Goal: Task Accomplishment & Management: Manage account settings

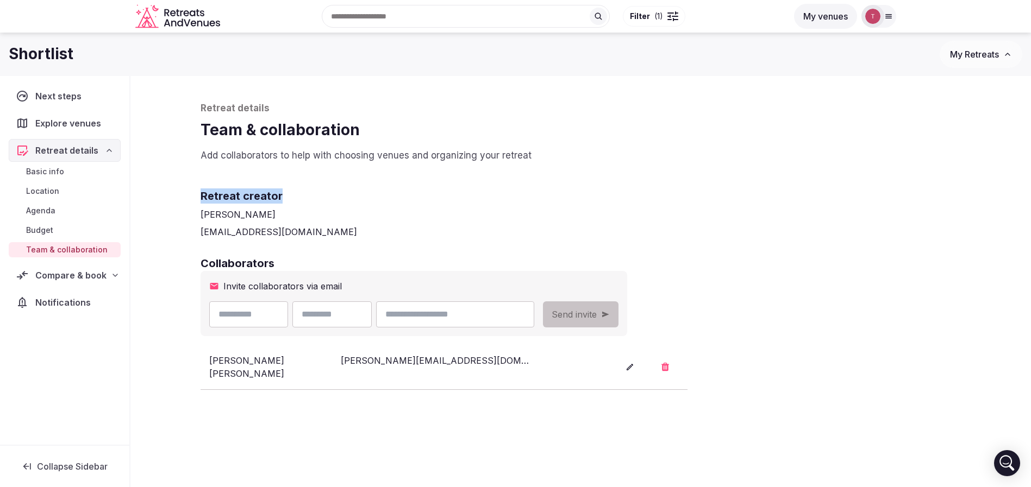
click at [681, 162] on div "Retreat details Team & collaboration Add collaborators to help with choosing ve…" at bounding box center [581, 307] width 782 height 462
click at [312, 237] on div "[EMAIL_ADDRESS][DOMAIN_NAME]" at bounding box center [580, 231] width 761 height 13
click at [272, 313] on input "text" at bounding box center [248, 315] width 79 height 26
type input "******"
click at [364, 320] on input "text" at bounding box center [331, 315] width 79 height 26
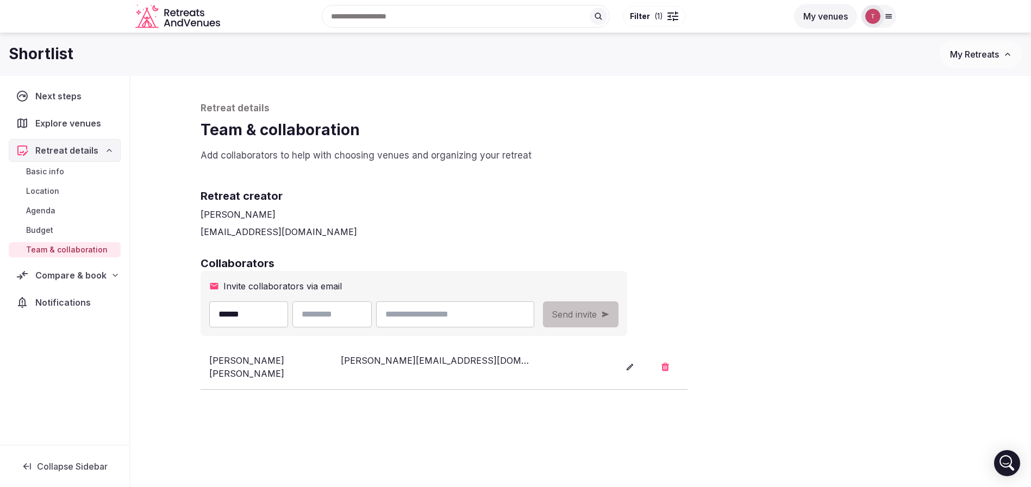
click at [585, 248] on div "Retreat details Team & collaboration Add collaborators to help with choosing ve…" at bounding box center [581, 307] width 782 height 462
click at [372, 312] on input "text" at bounding box center [331, 315] width 79 height 26
type input "******"
click at [519, 314] on input "email" at bounding box center [455, 315] width 158 height 26
type input "**********"
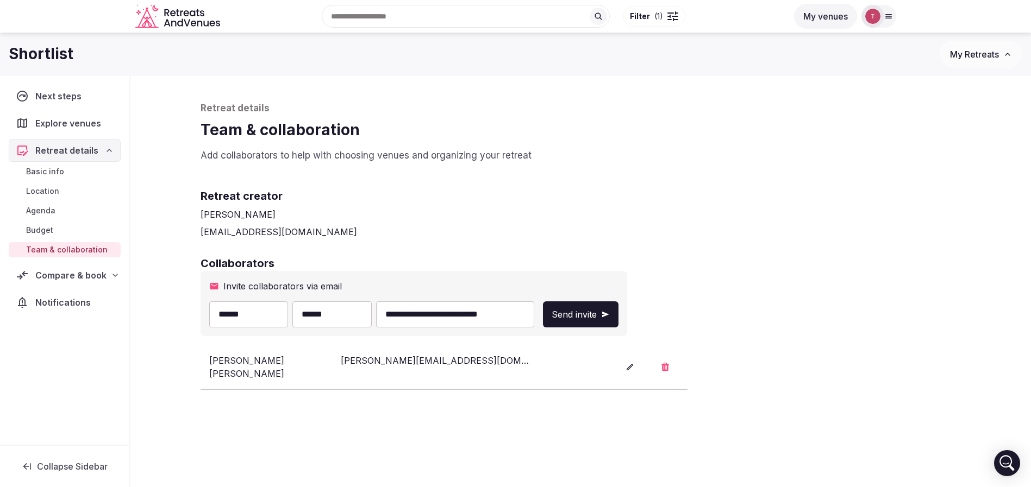
click at [788, 198] on h2 "Retreat creator" at bounding box center [580, 196] width 761 height 15
click at [618, 305] on button "Send invite" at bounding box center [581, 315] width 76 height 26
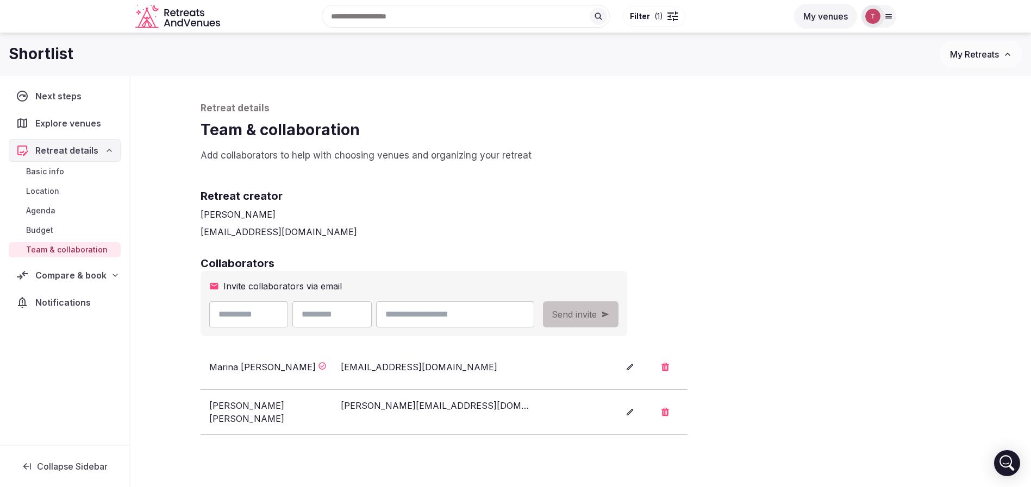
click at [492, 153] on p "Add collaborators to help with choosing venues and organizing your retreat" at bounding box center [580, 155] width 761 height 13
click at [194, 26] on icon "Retreats and Venues company logo" at bounding box center [194, 24] width 5 height 6
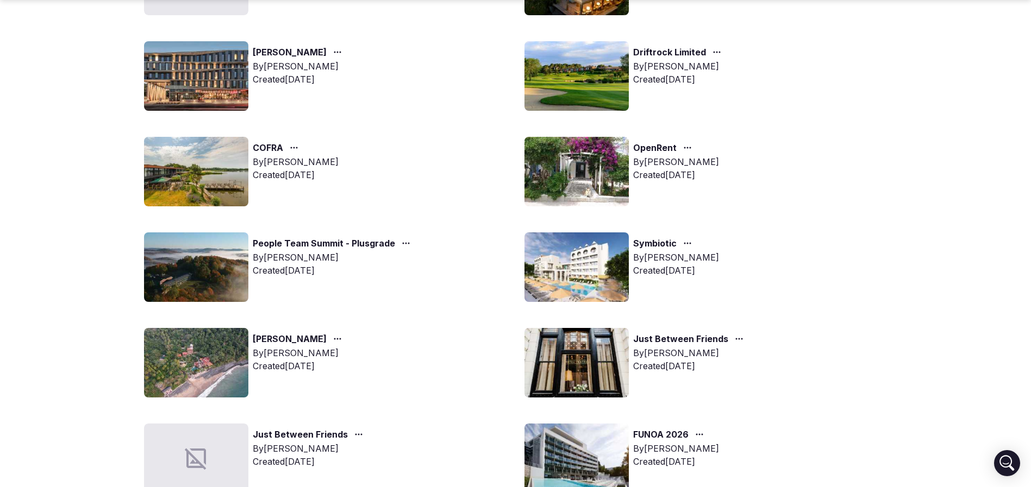
click at [590, 267] on img at bounding box center [576, 268] width 104 height 70
click at [590, 274] on img at bounding box center [576, 268] width 104 height 70
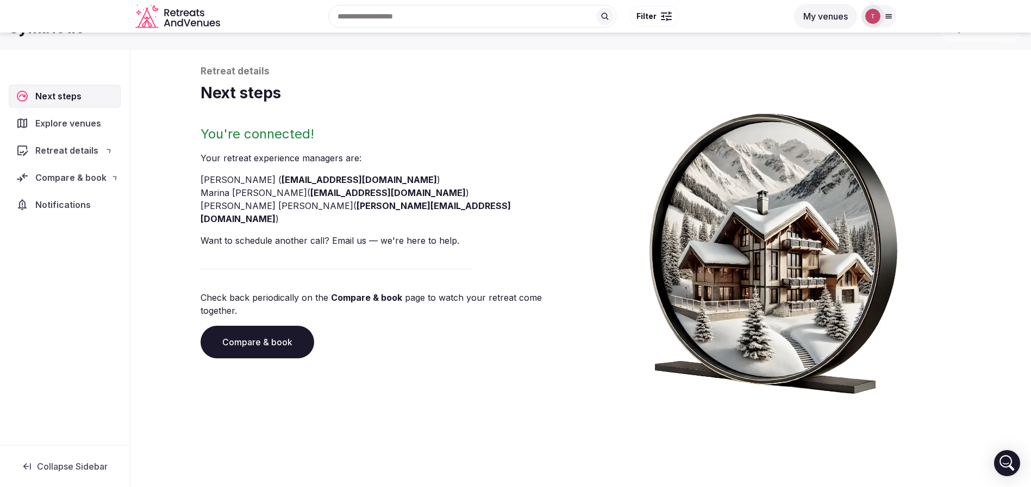
scroll to position [37, 0]
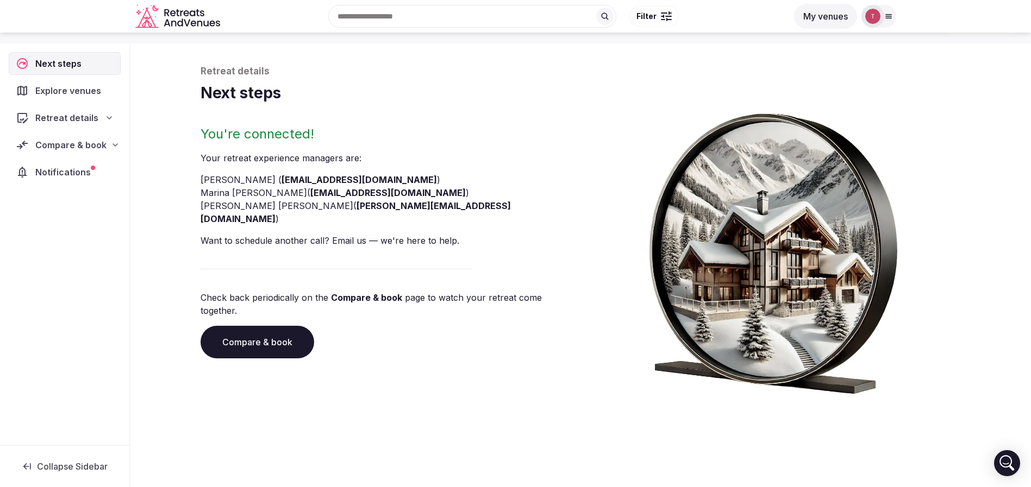
click at [273, 326] on link "Compare & book" at bounding box center [257, 342] width 114 height 33
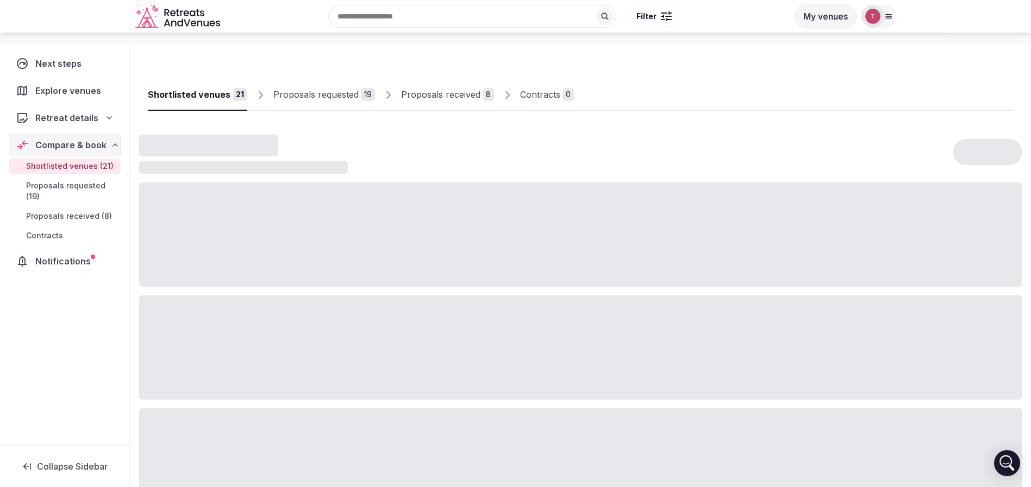
click at [467, 97] on div "Proposals received" at bounding box center [440, 94] width 79 height 13
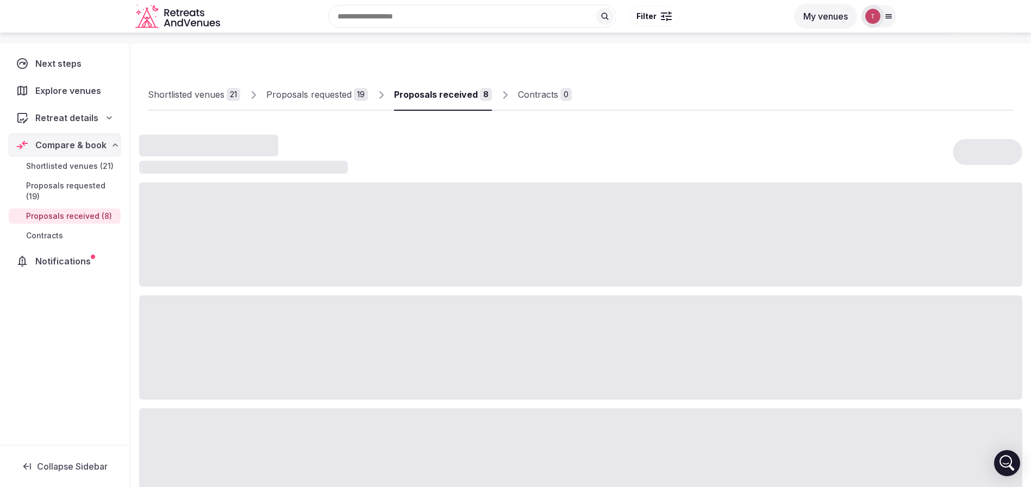
click at [467, 97] on div "Proposals received" at bounding box center [436, 94] width 84 height 13
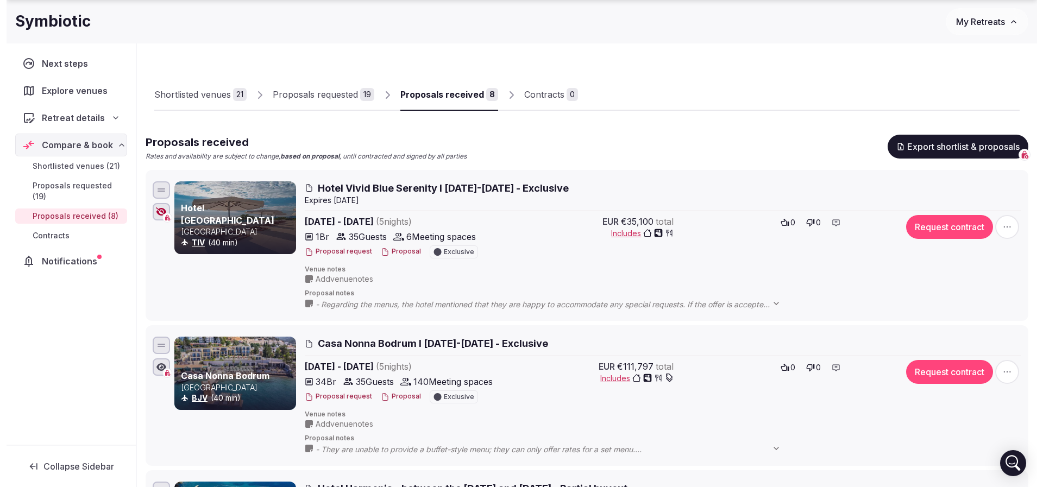
scroll to position [118, 0]
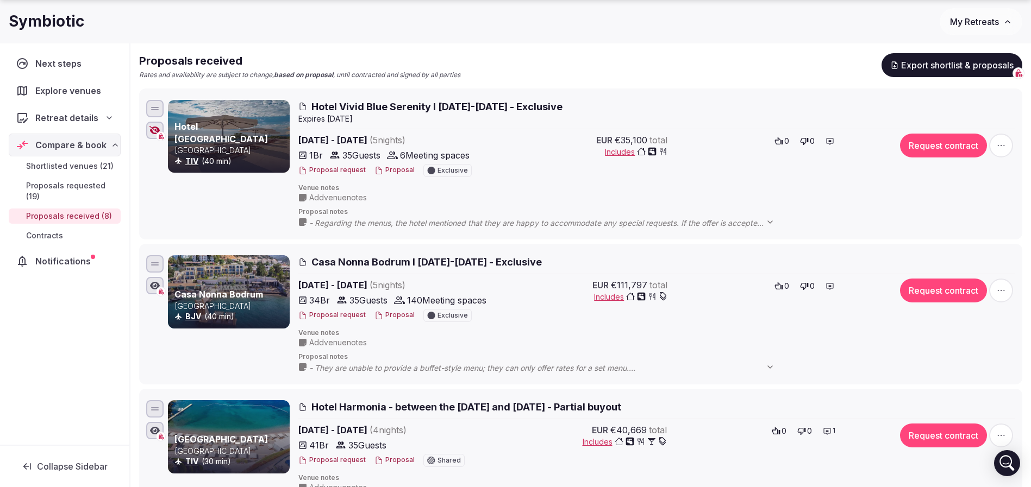
click at [398, 167] on button "Proposal" at bounding box center [394, 170] width 40 height 9
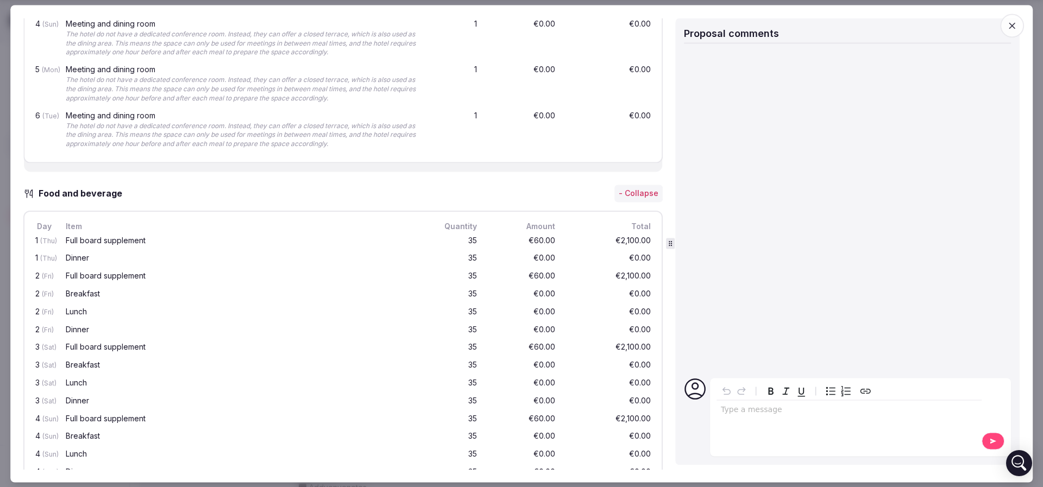
scroll to position [978, 0]
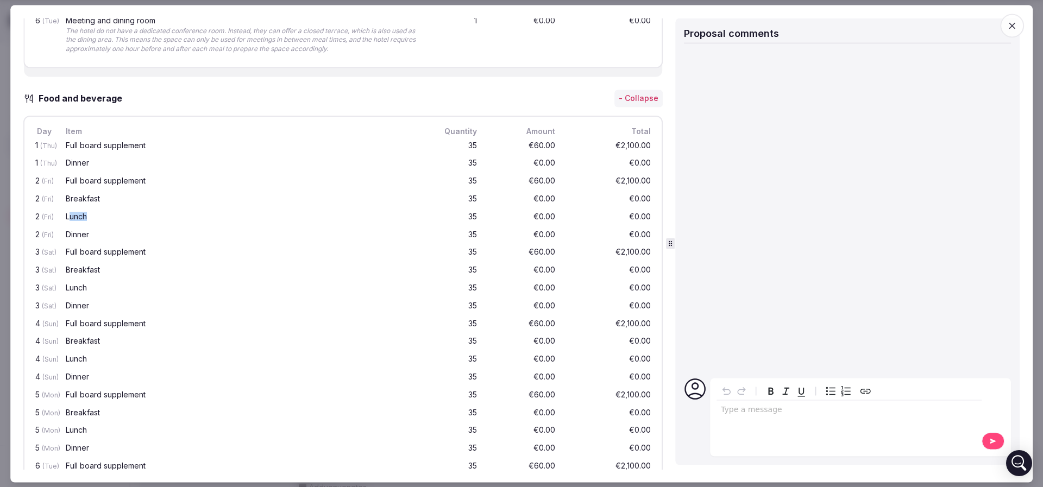
drag, startPoint x: 70, startPoint y: 212, endPoint x: 121, endPoint y: 214, distance: 51.6
click at [121, 214] on div "Lunch" at bounding box center [241, 217] width 350 height 8
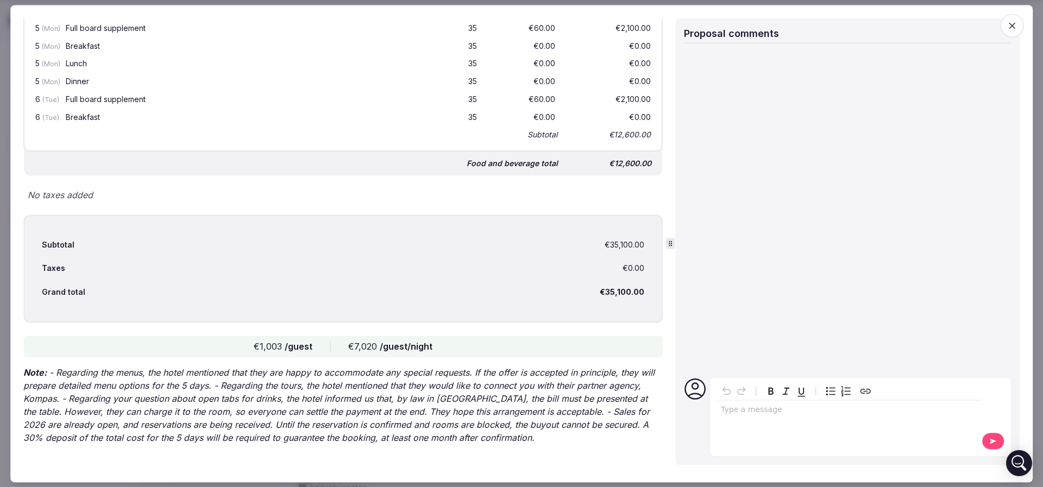
scroll to position [1347, 0]
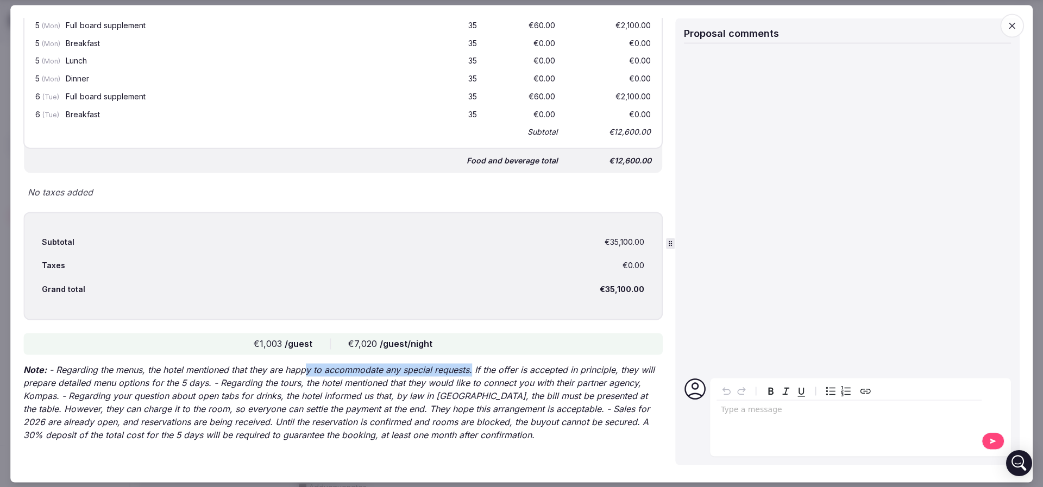
drag, startPoint x: 329, startPoint y: 362, endPoint x: 474, endPoint y: 374, distance: 145.0
click at [474, 374] on p "Note: - Regarding the menus, the hotel mentioned that they are happy to accommo…" at bounding box center [342, 402] width 639 height 78
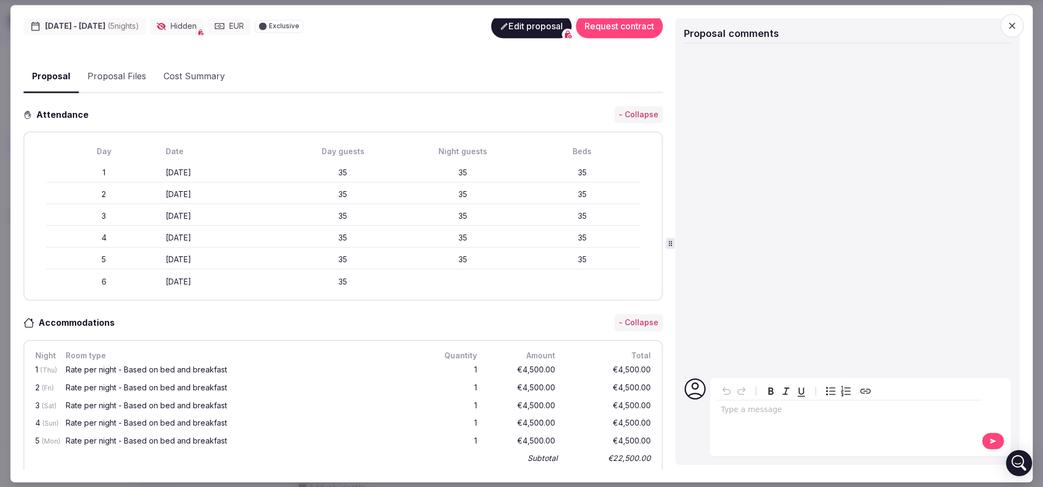
scroll to position [0, 0]
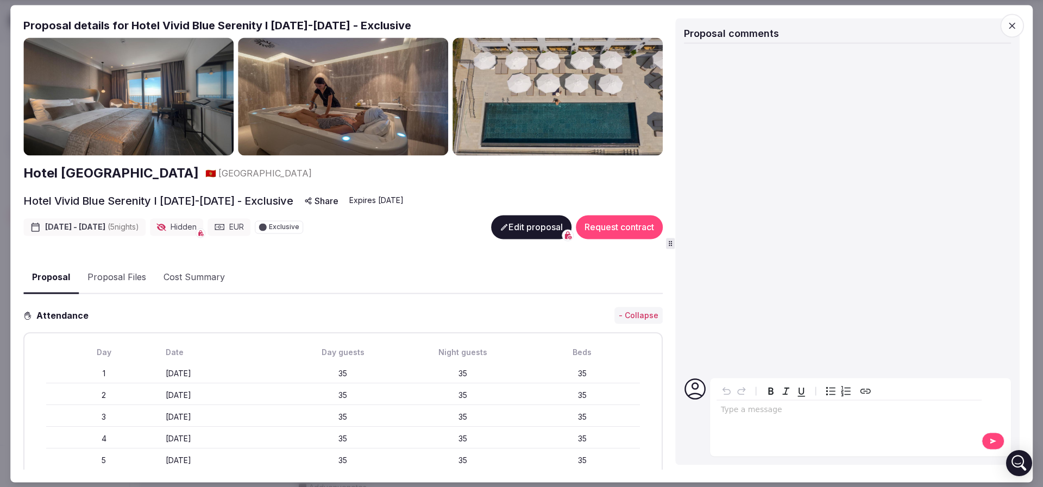
click at [124, 269] on button "Proposal Files" at bounding box center [117, 278] width 76 height 32
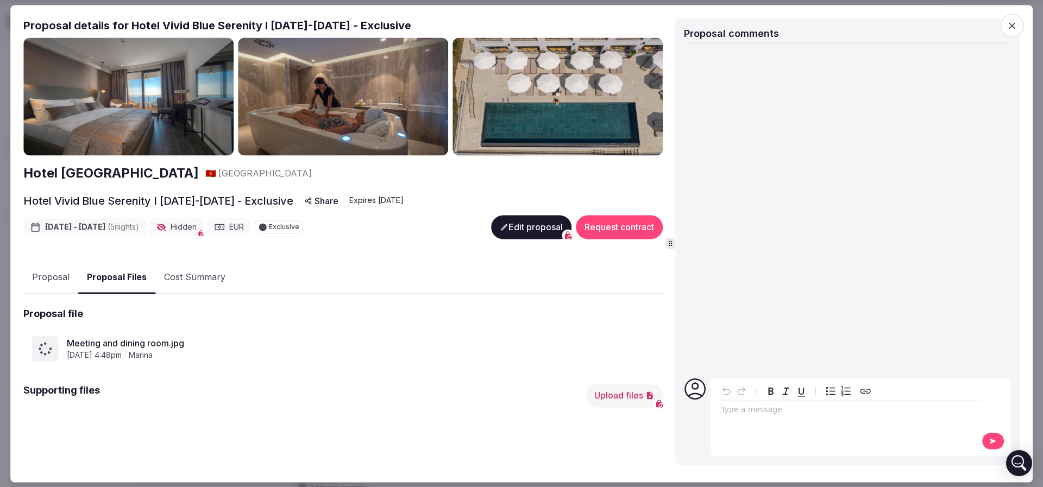
click at [37, 350] on div at bounding box center [45, 349] width 26 height 26
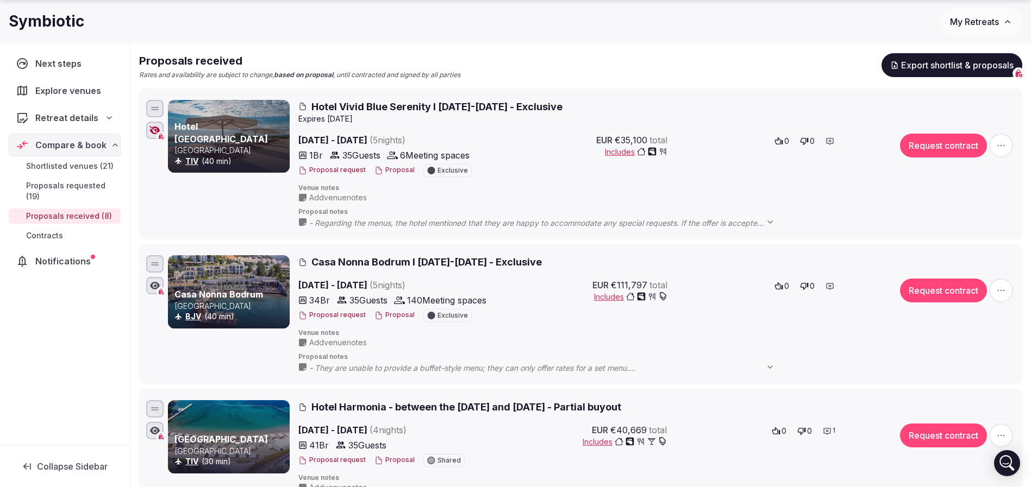
click at [390, 168] on button "Proposal" at bounding box center [394, 170] width 40 height 9
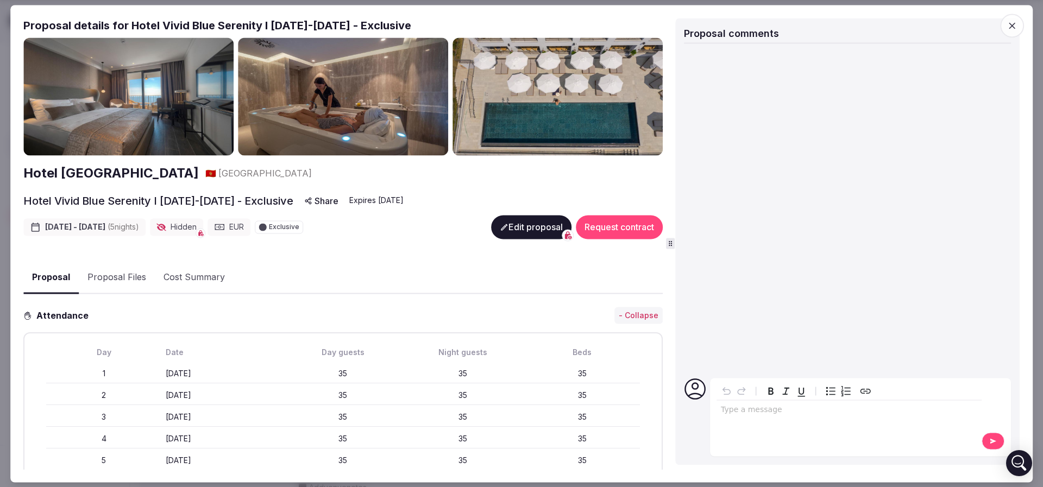
click at [127, 274] on button "Proposal Files" at bounding box center [117, 278] width 76 height 32
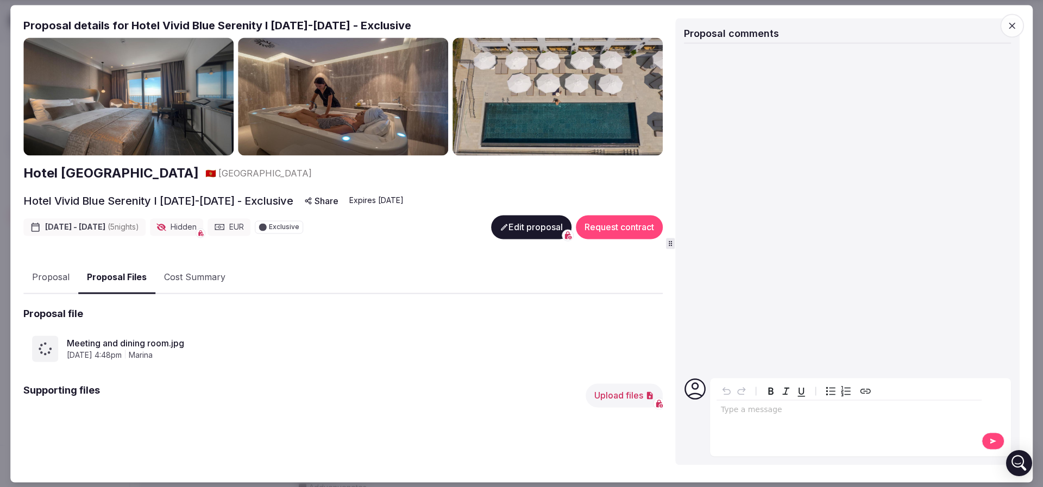
click at [41, 349] on icon at bounding box center [45, 348] width 13 height 13
drag, startPoint x: 142, startPoint y: 344, endPoint x: 156, endPoint y: 339, distance: 15.1
click at [141, 345] on span "Meeting and dining room.jpg" at bounding box center [360, 343] width 587 height 13
click at [508, 237] on button "Edit proposal" at bounding box center [531, 227] width 80 height 24
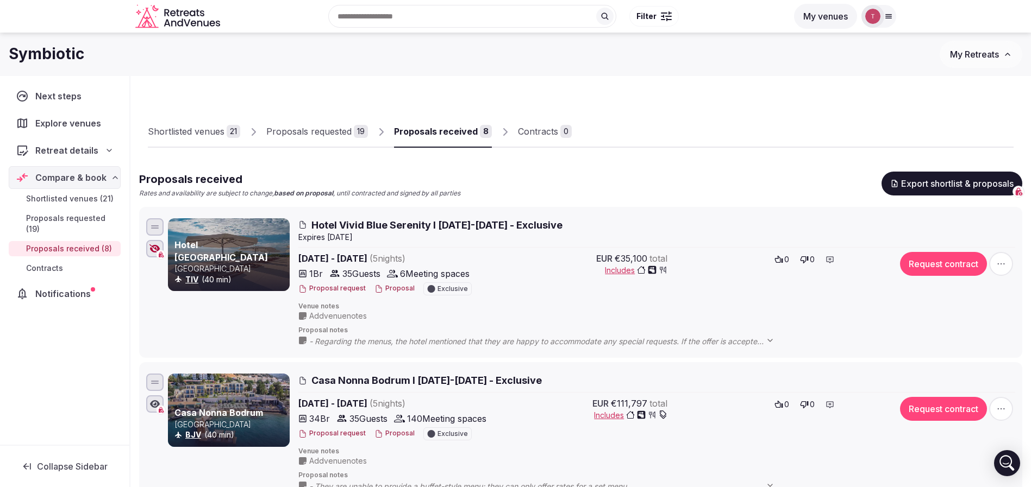
click at [403, 289] on button "Proposal" at bounding box center [394, 288] width 40 height 9
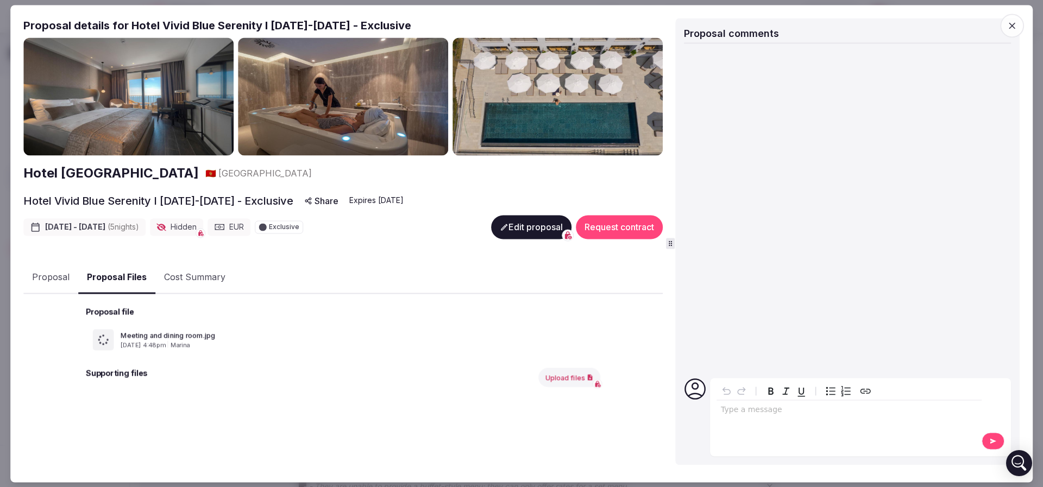
click at [121, 275] on button "Proposal Files" at bounding box center [116, 278] width 77 height 32
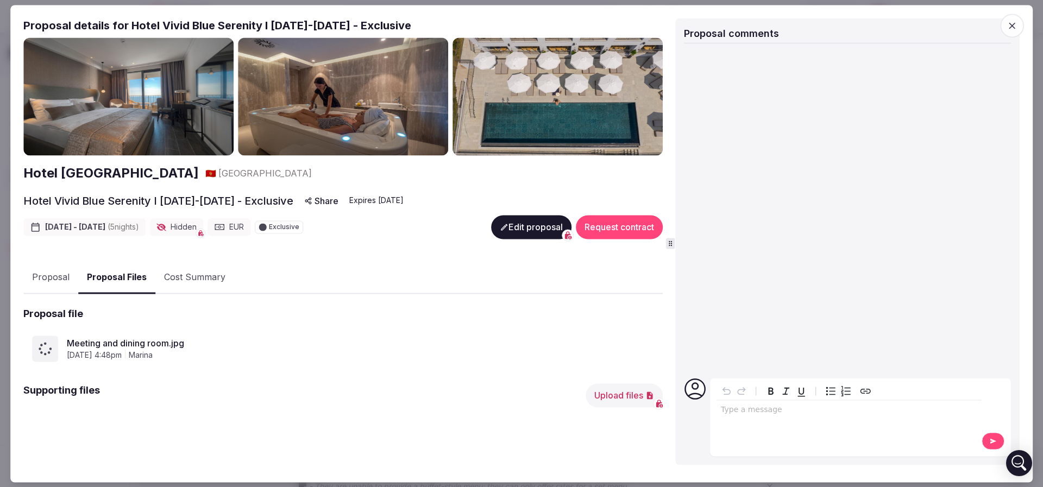
click at [133, 338] on span "Meeting and dining room.jpg" at bounding box center [360, 343] width 587 height 13
click at [47, 344] on icon at bounding box center [45, 348] width 13 height 13
click at [320, 356] on div "August 22nd, 2025, 4:48pm marina" at bounding box center [360, 355] width 587 height 11
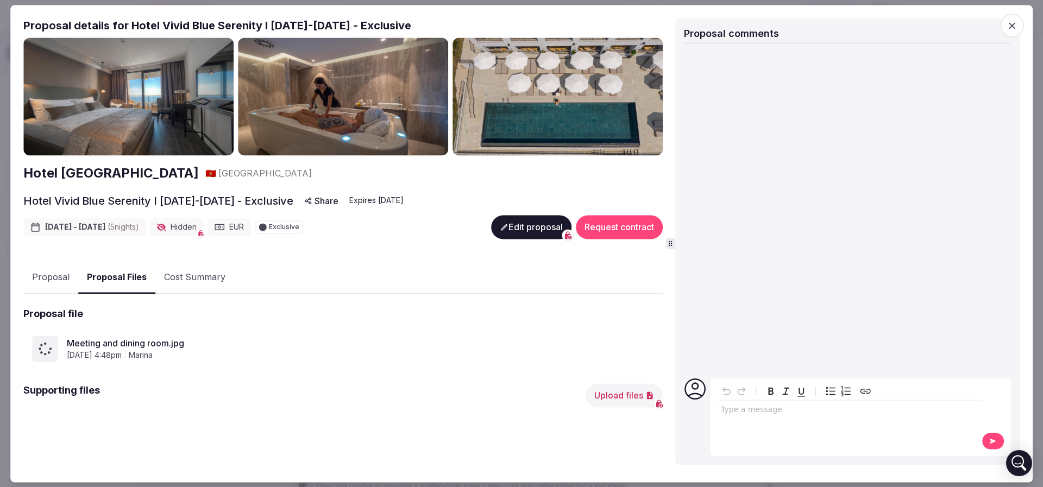
click at [218, 359] on div "August 22nd, 2025, 4:48pm marina" at bounding box center [360, 355] width 587 height 11
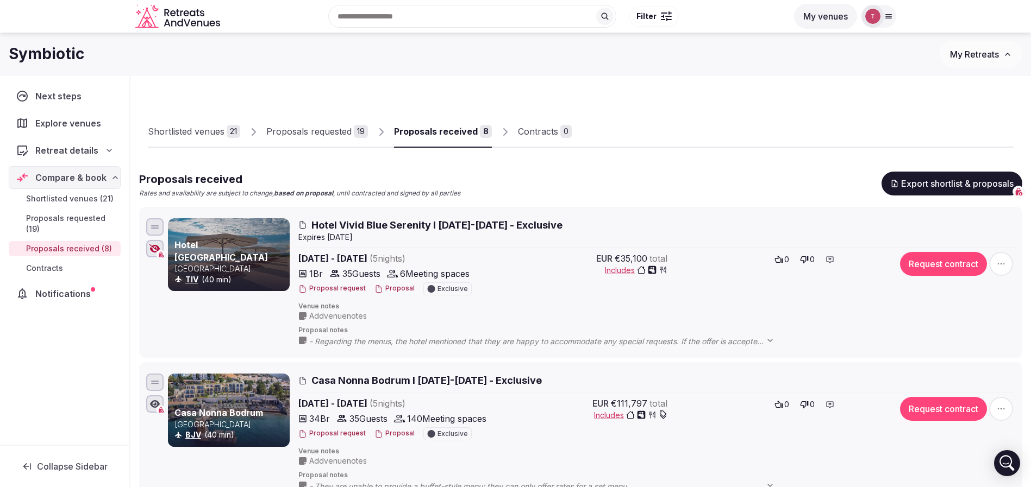
click at [388, 288] on button "Proposal" at bounding box center [394, 288] width 40 height 9
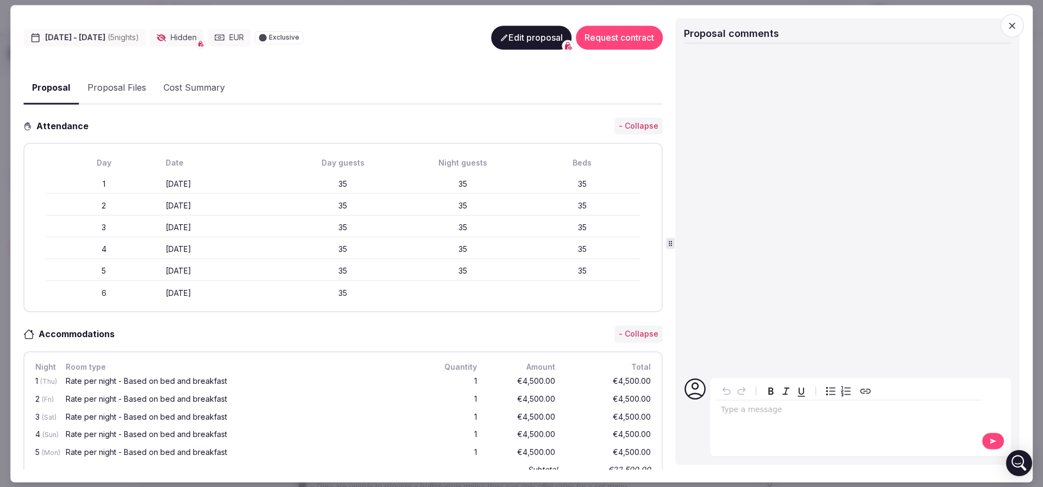
scroll to position [244, 0]
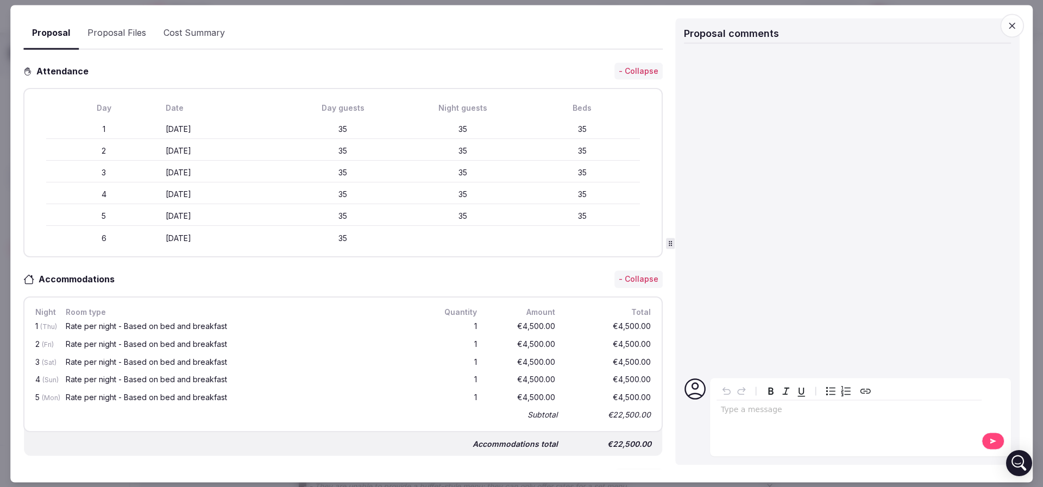
drag, startPoint x: 151, startPoint y: 198, endPoint x: 197, endPoint y: 214, distance: 49.0
click at [185, 212] on div "Day Date Day guests Night guests Beds 1 Thursday April 9th 35 35 35 2 Friday Ap…" at bounding box center [343, 173] width 620 height 150
click at [198, 214] on div "Monday April 13th" at bounding box center [223, 216] width 115 height 11
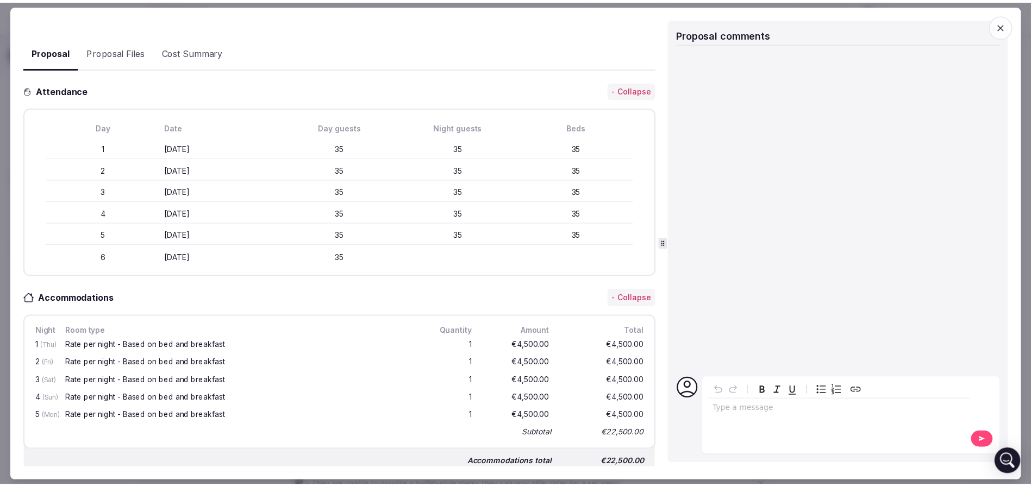
scroll to position [0, 0]
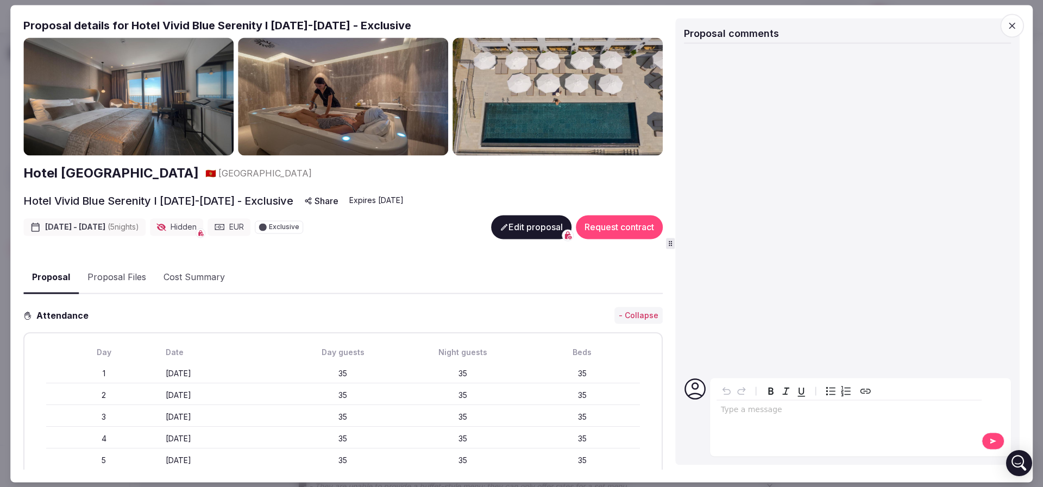
click at [116, 272] on button "Proposal Files" at bounding box center [117, 278] width 76 height 32
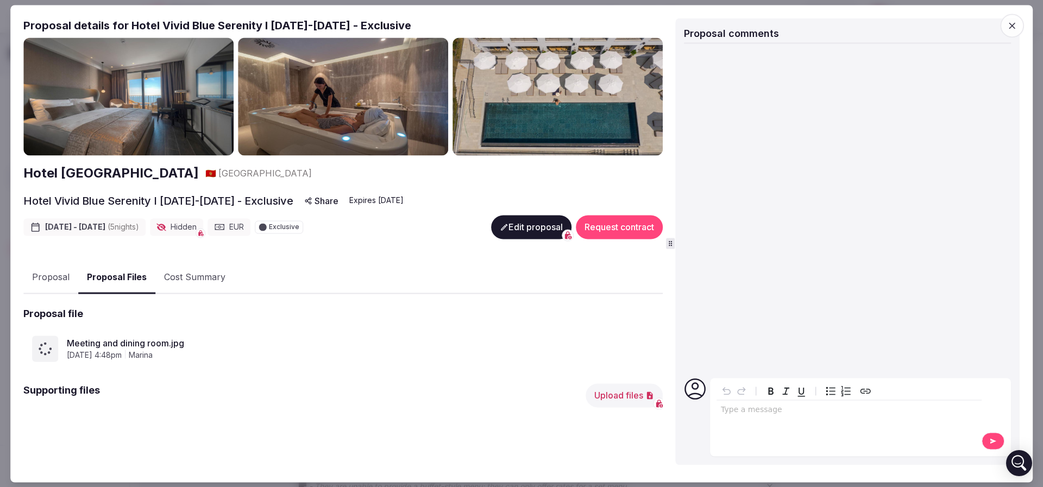
click at [112, 342] on span "Meeting and dining room.jpg" at bounding box center [360, 343] width 587 height 13
click at [66, 327] on div "Meeting and dining room.jpg August 22nd, 2025, 4:48pm marina" at bounding box center [342, 348] width 639 height 43
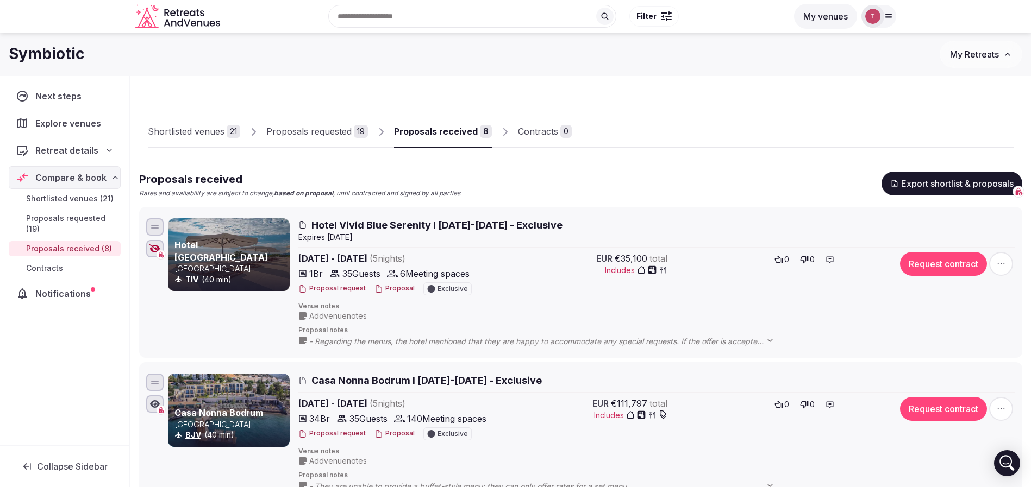
click at [729, 100] on div "Shortlisted venues 21 Proposals requested 19 Proposals received 8 Contracts 0" at bounding box center [581, 123] width 866 height 50
click at [346, 315] on span "Add venue notes" at bounding box center [338, 316] width 58 height 11
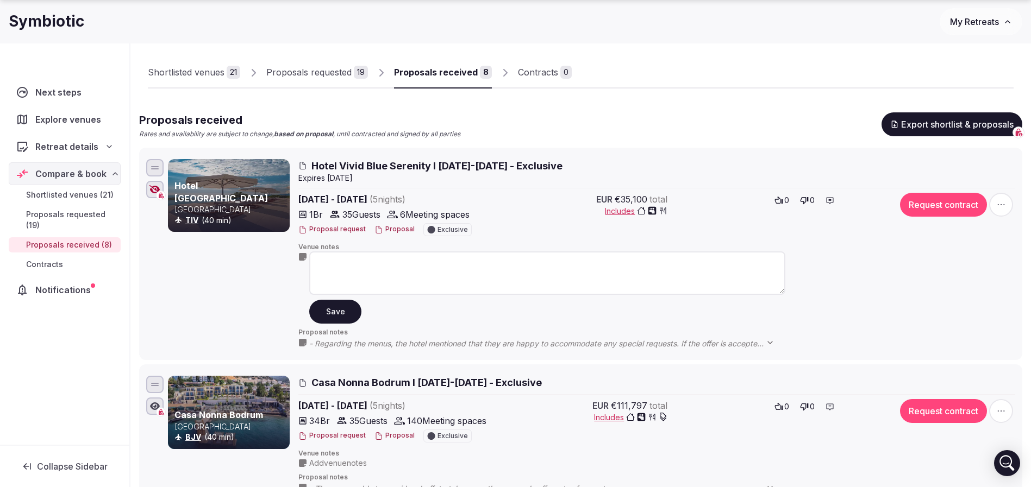
scroll to position [163, 0]
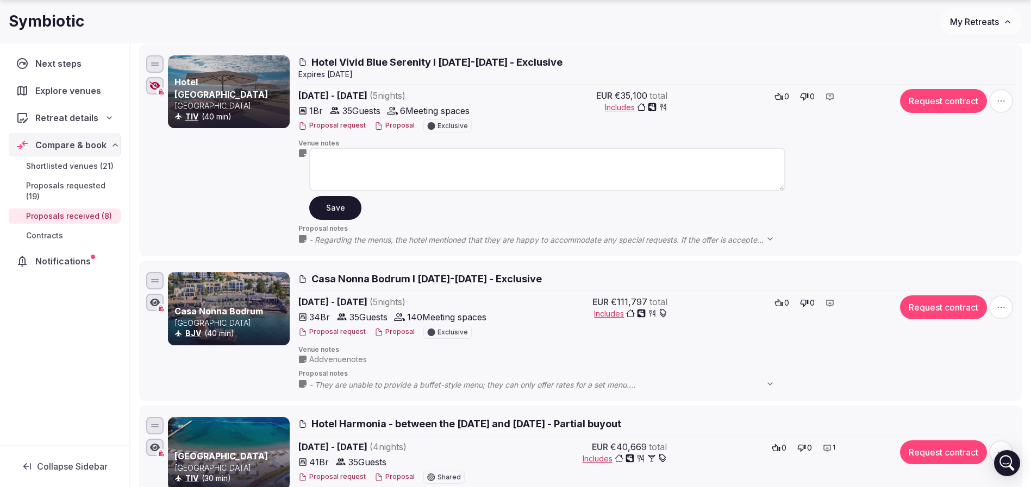
click at [356, 234] on div "- Regarding the menus, the hotel mentioned that they are happy to accommodate a…" at bounding box center [547, 240] width 476 height 12
click at [374, 244] on span "- Regarding the menus, the hotel mentioned that they are happy to accommodate a…" at bounding box center [547, 240] width 476 height 11
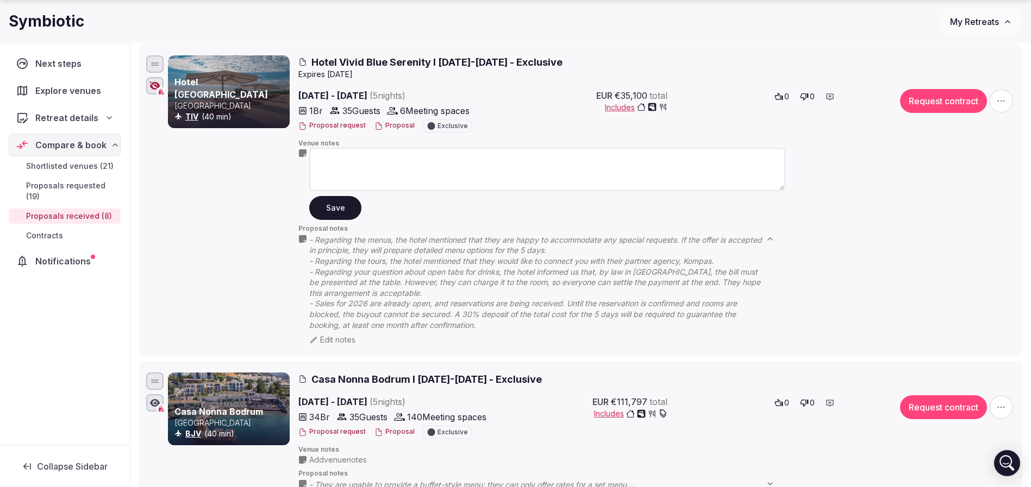
drag, startPoint x: 311, startPoint y: 264, endPoint x: 459, endPoint y: 265, distance: 148.3
click at [459, 265] on span "- Regarding the menus, the hotel mentioned that they are happy to accommodate a…" at bounding box center [547, 283] width 476 height 96
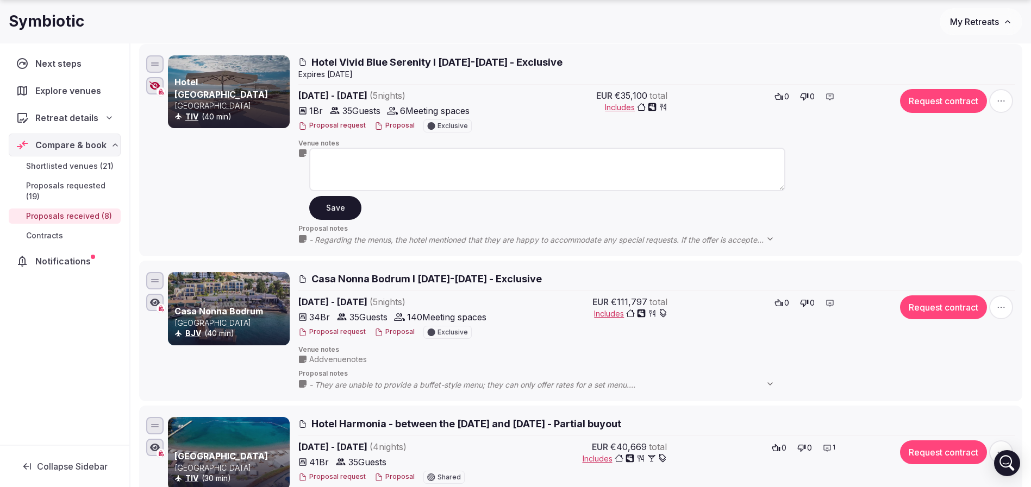
click at [392, 244] on div "Hotel Vivid Blue Serenity Resort Montenegro TIV (40 min) Hotel Vivid Blue Seren…" at bounding box center [580, 150] width 873 height 195
click at [396, 239] on span "- Regarding the menus, the hotel mentioned that they are happy to accommodate a…" at bounding box center [547, 240] width 476 height 11
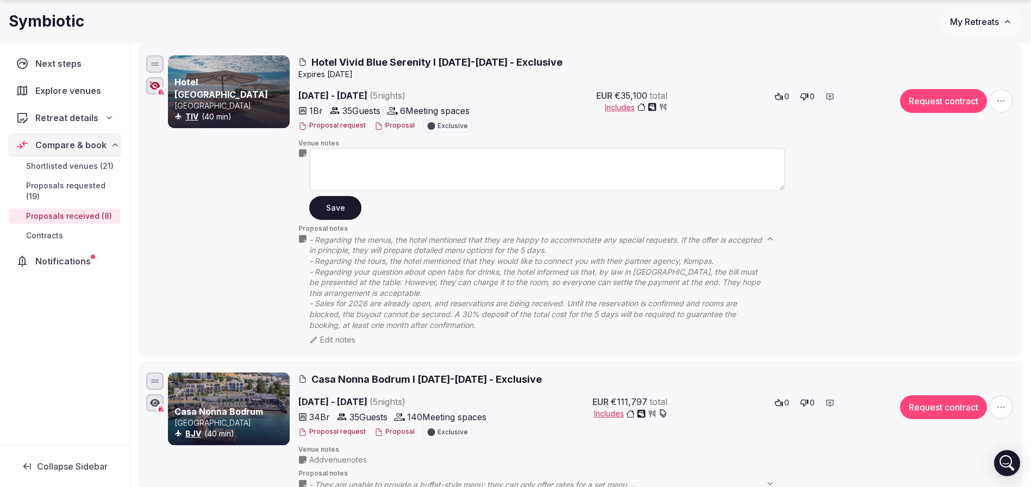
drag, startPoint x: 346, startPoint y: 287, endPoint x: 444, endPoint y: 296, distance: 99.3
click at [444, 295] on span "- Regarding the menus, the hotel mentioned that they are happy to accommodate a…" at bounding box center [547, 283] width 476 height 96
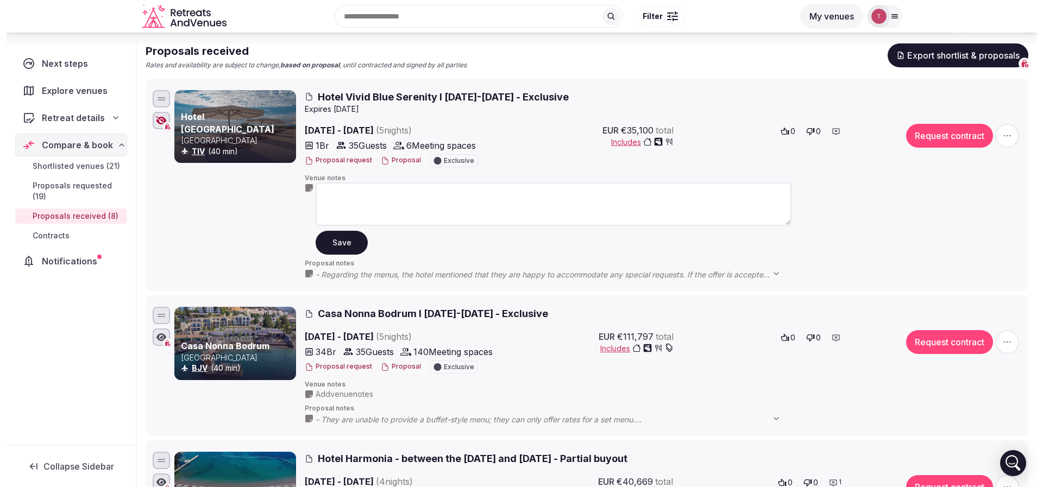
scroll to position [0, 0]
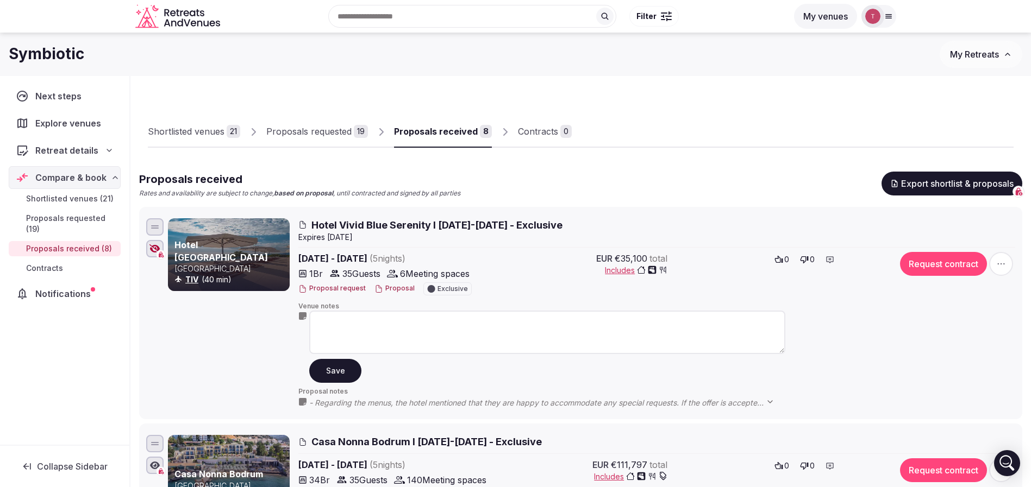
click at [384, 287] on button "Proposal" at bounding box center [394, 288] width 40 height 9
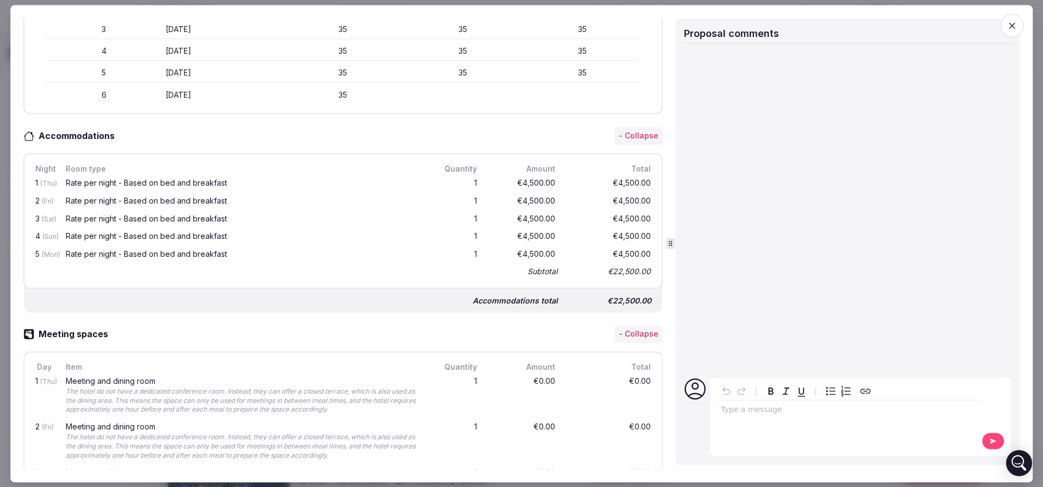
scroll to position [489, 0]
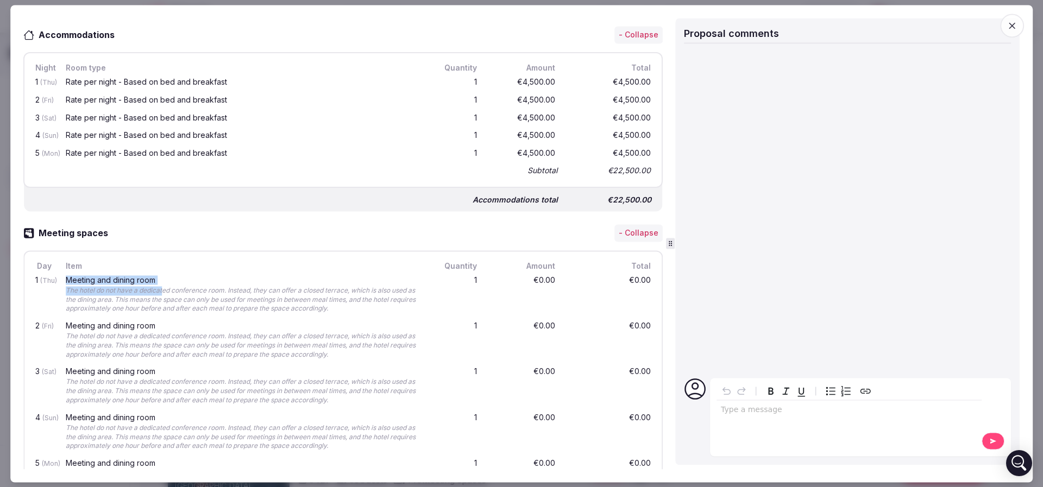
drag, startPoint x: 58, startPoint y: 285, endPoint x: 163, endPoint y: 286, distance: 105.4
click at [163, 286] on div "1 (Thu) Meeting and dining room The hotel do not have a dedicated conference ro…" at bounding box center [343, 295] width 620 height 46
click at [164, 288] on div "The hotel do not have a dedicated conference room. Instead, they can offer a cl…" at bounding box center [241, 299] width 350 height 27
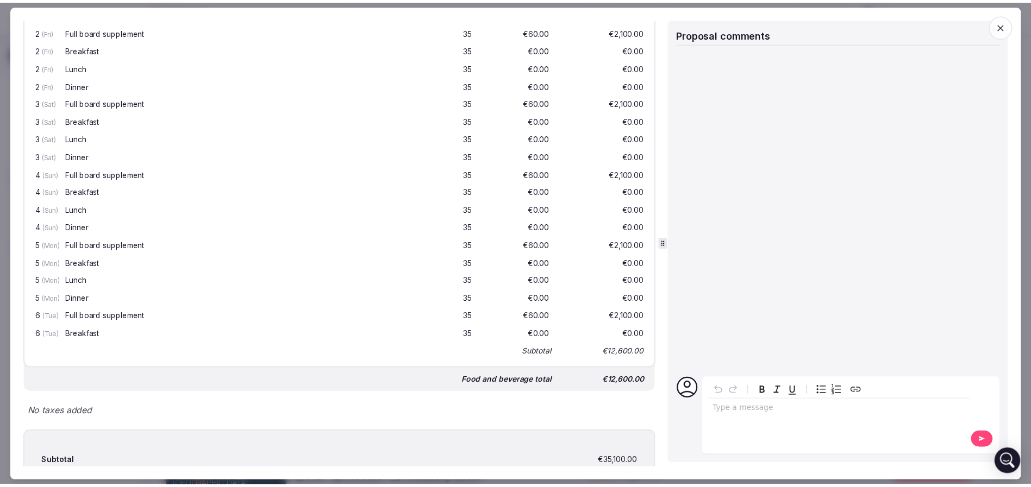
scroll to position [1059, 0]
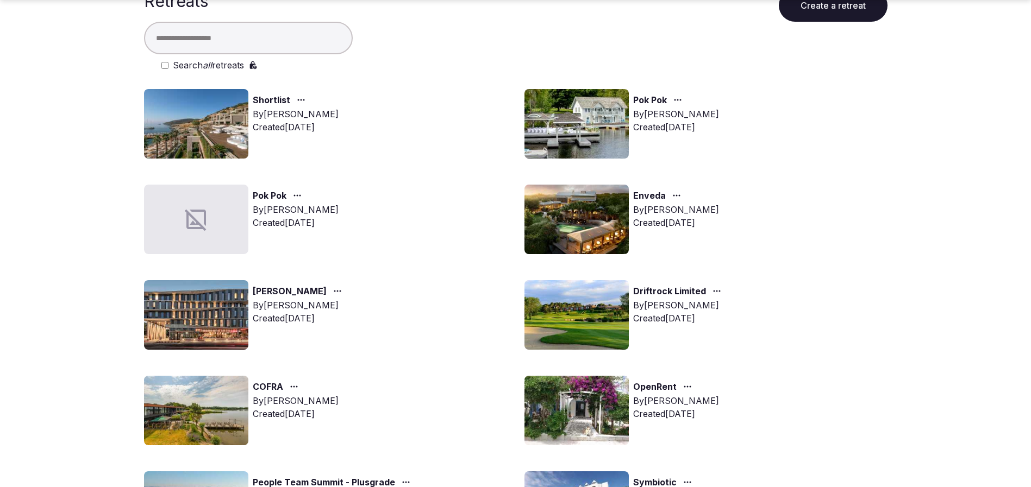
scroll to position [81, 0]
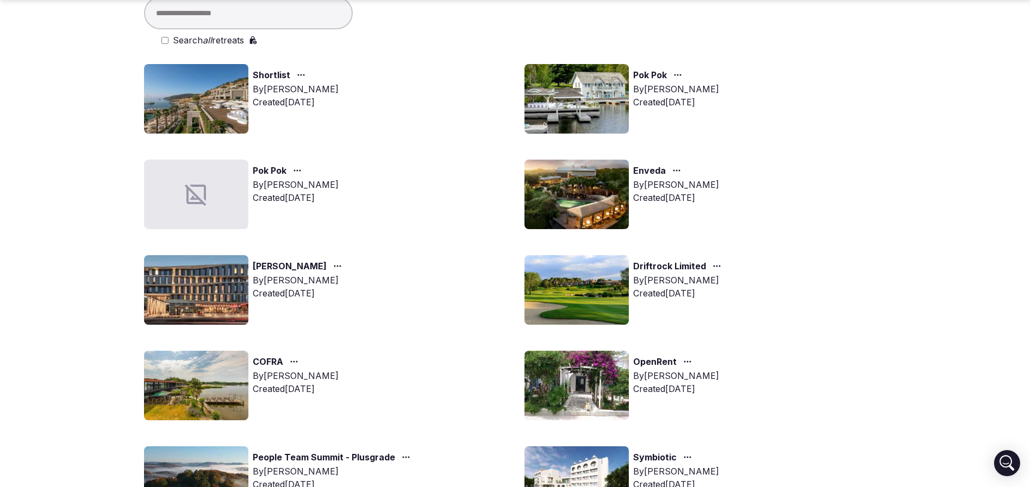
click at [595, 90] on img at bounding box center [576, 99] width 104 height 70
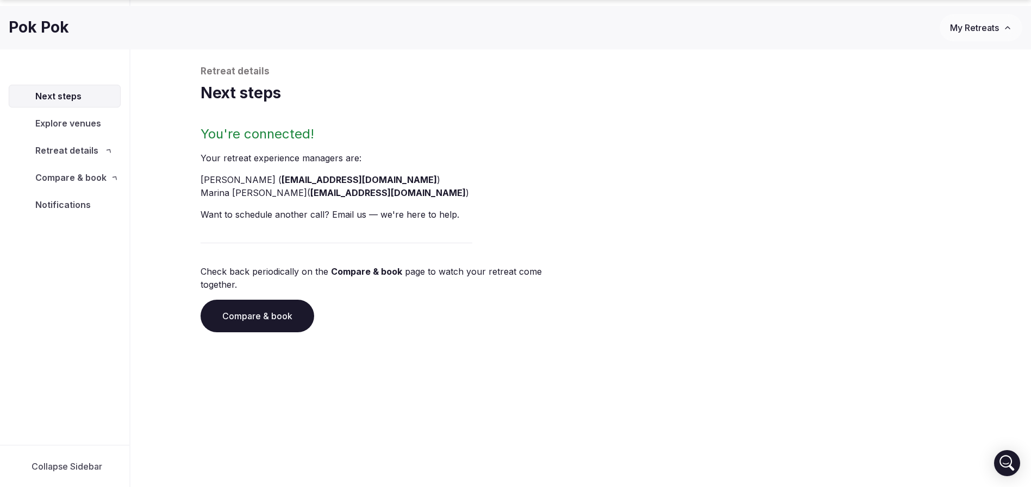
scroll to position [37, 0]
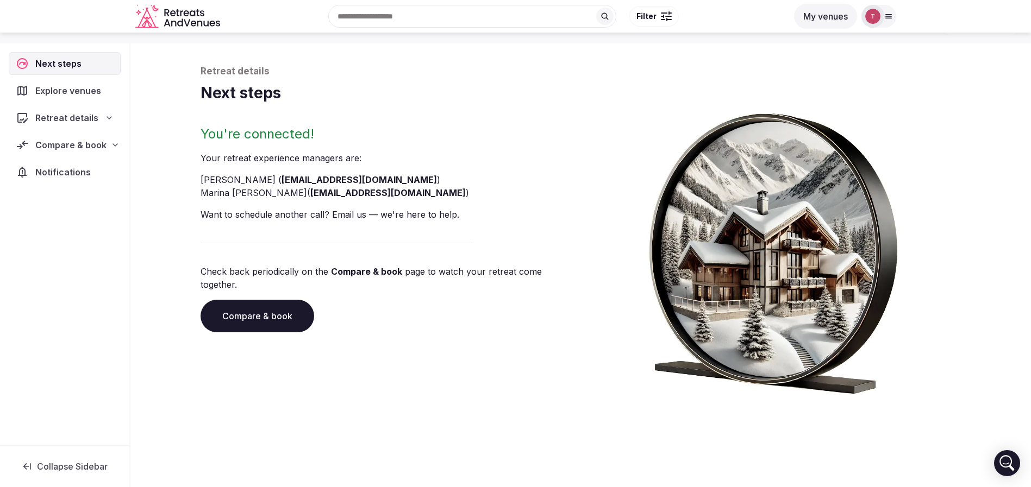
click at [256, 300] on link "Compare & book" at bounding box center [257, 316] width 114 height 33
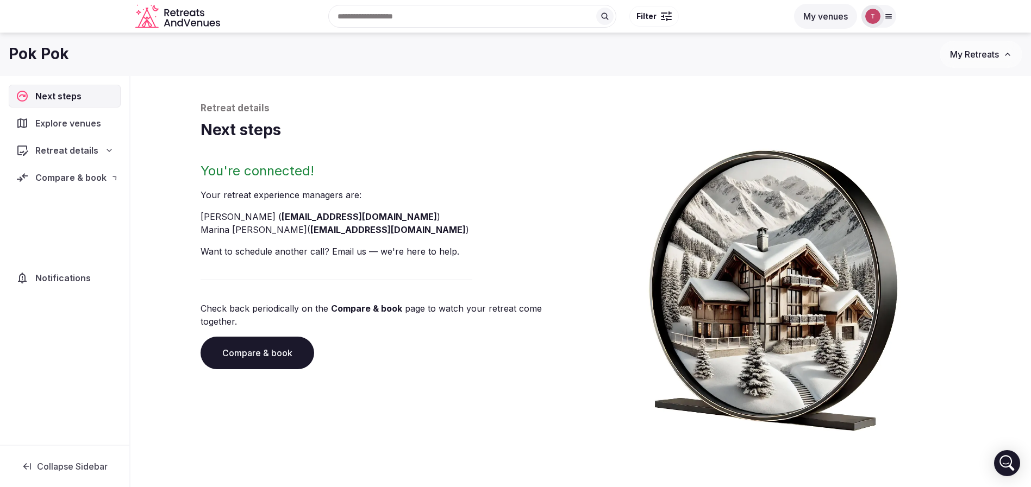
scroll to position [37, 0]
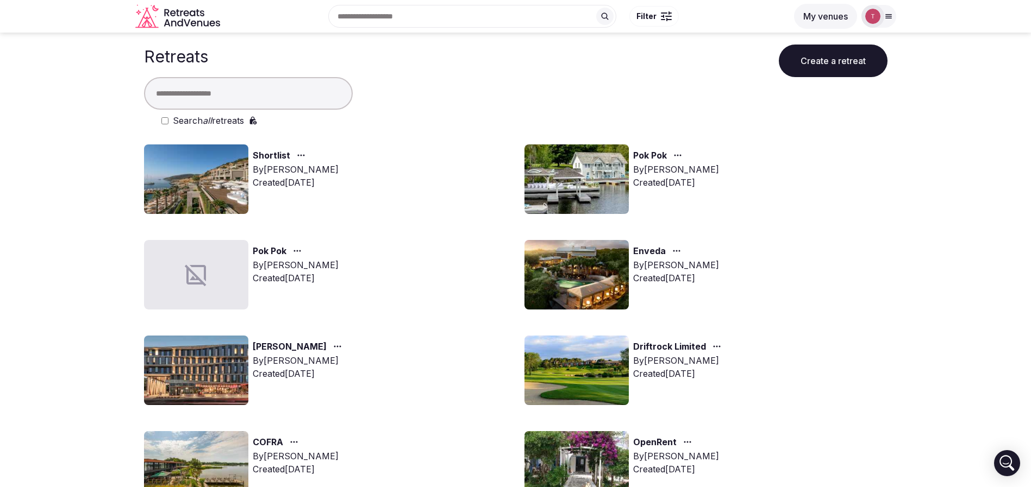
scroll to position [81, 0]
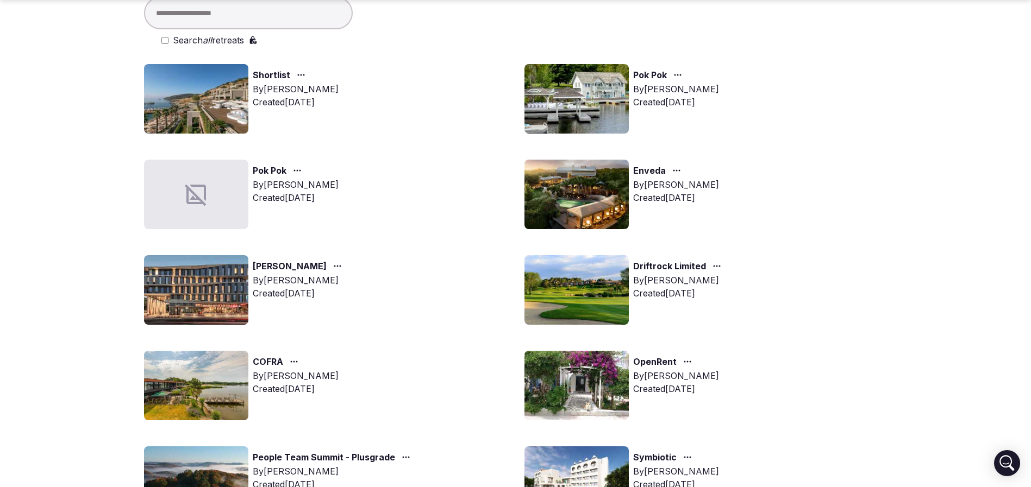
click at [608, 191] on img at bounding box center [576, 195] width 104 height 70
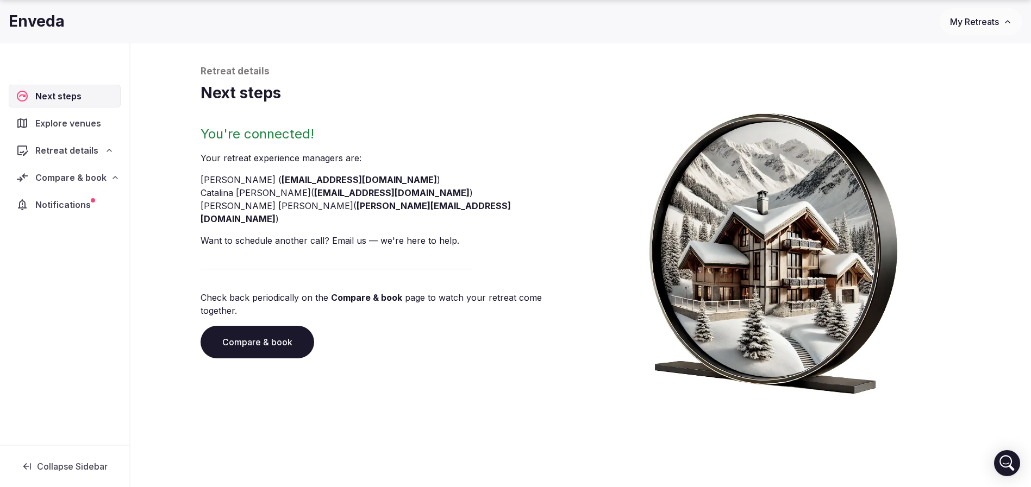
scroll to position [37, 0]
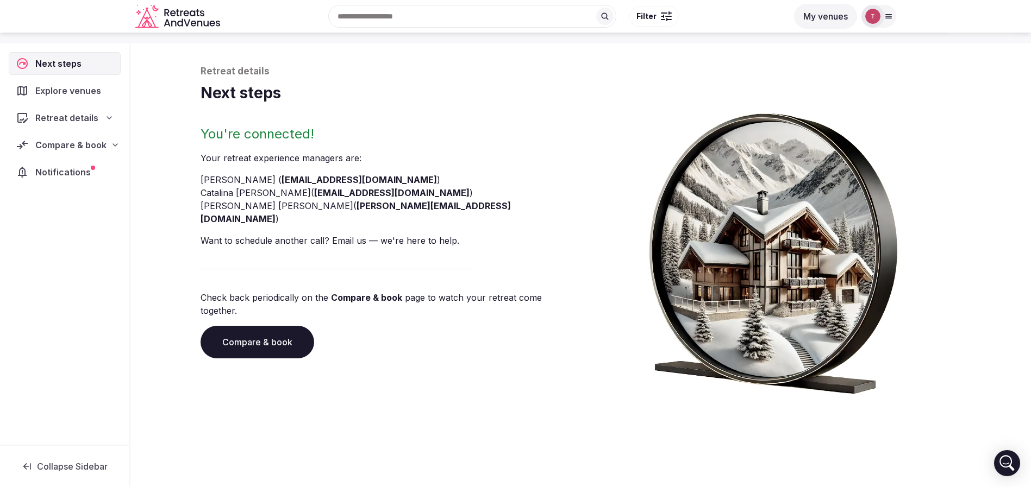
click at [250, 326] on link "Compare & book" at bounding box center [257, 342] width 114 height 33
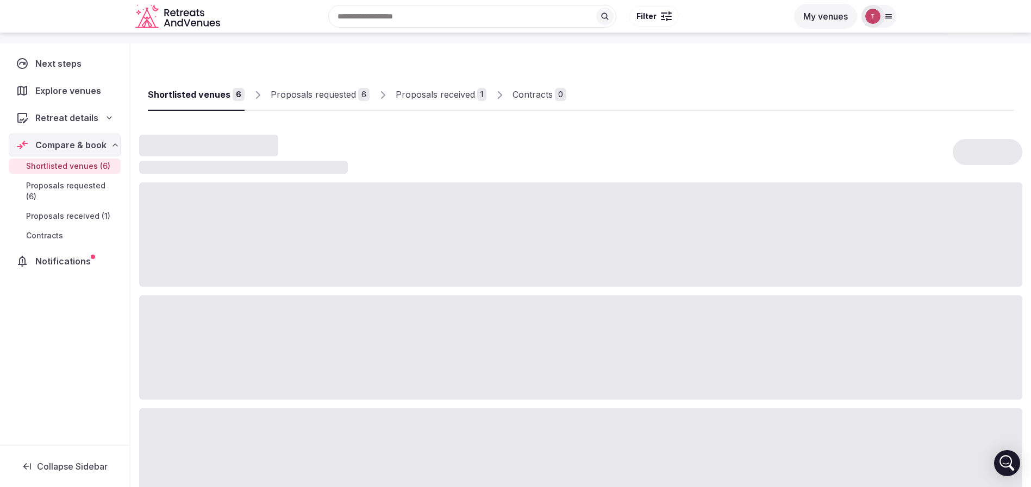
click at [420, 98] on div "Proposals received" at bounding box center [435, 94] width 79 height 13
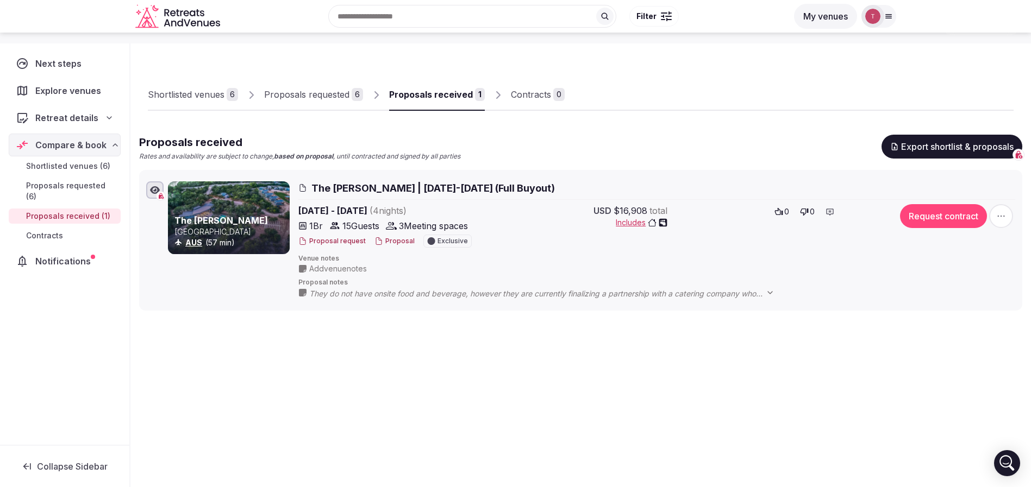
click at [314, 88] on div "Proposals requested" at bounding box center [306, 94] width 85 height 13
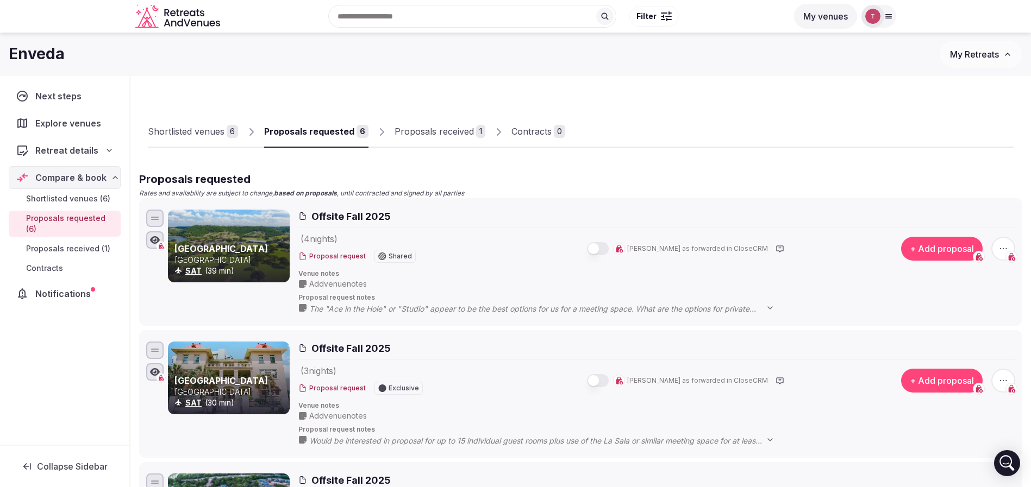
click at [455, 133] on div "Proposals received" at bounding box center [433, 131] width 79 height 13
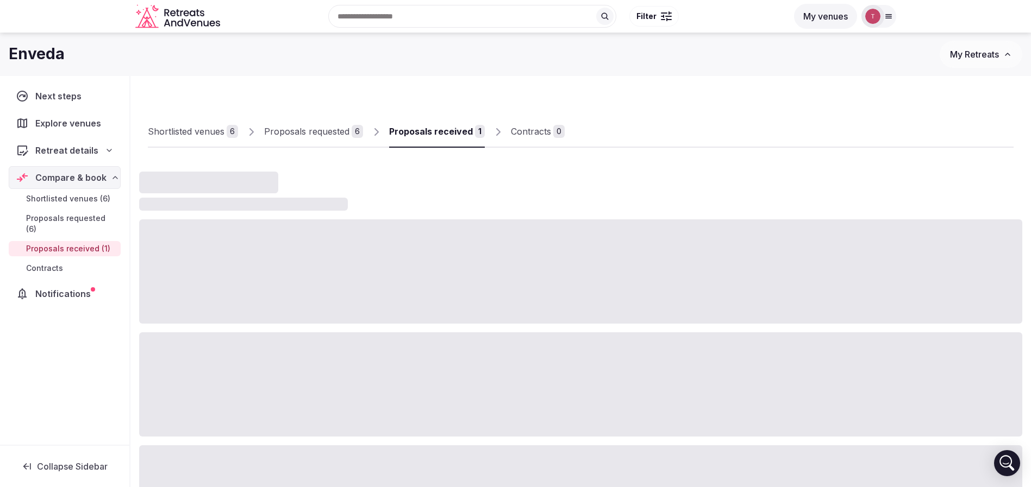
click at [455, 133] on div "Proposals received" at bounding box center [431, 131] width 84 height 13
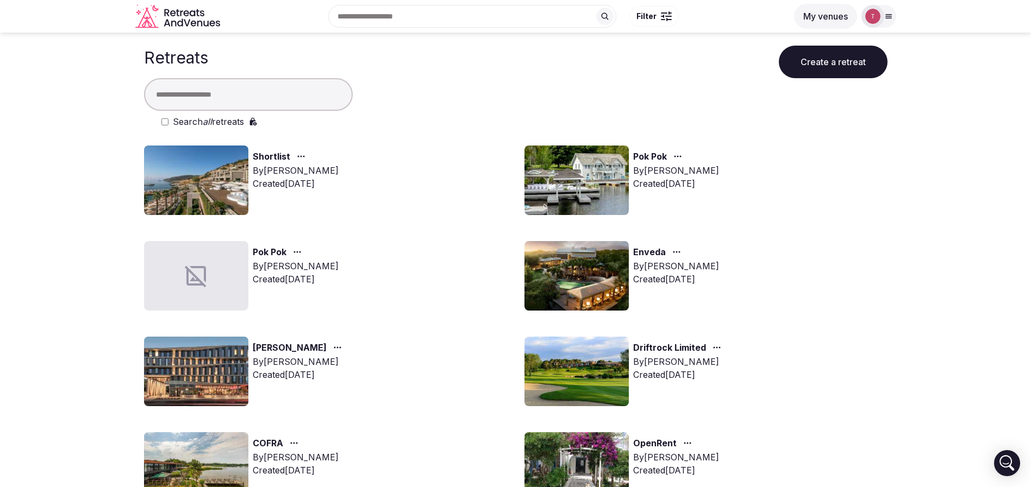
click at [200, 368] on img at bounding box center [196, 372] width 104 height 70
click at [208, 368] on img at bounding box center [196, 372] width 104 height 70
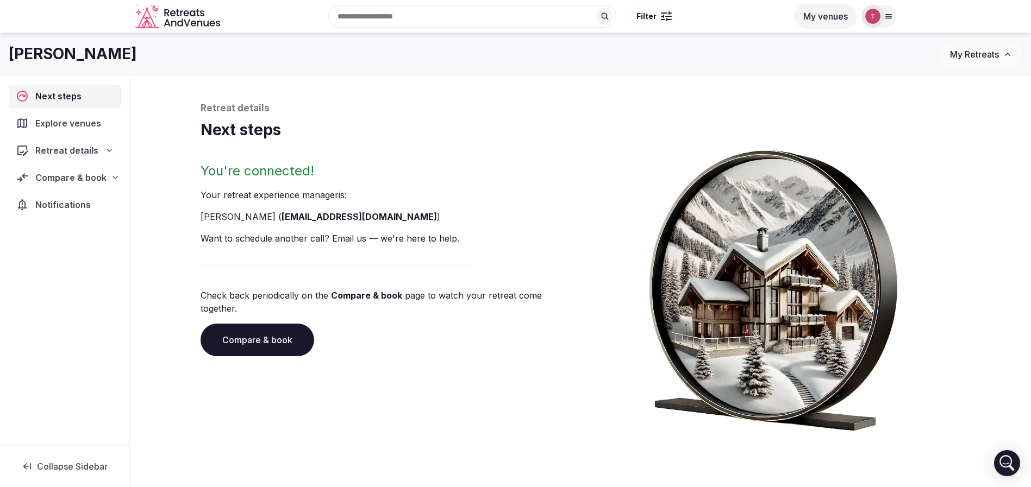
click at [274, 328] on link "Compare & book" at bounding box center [257, 340] width 114 height 33
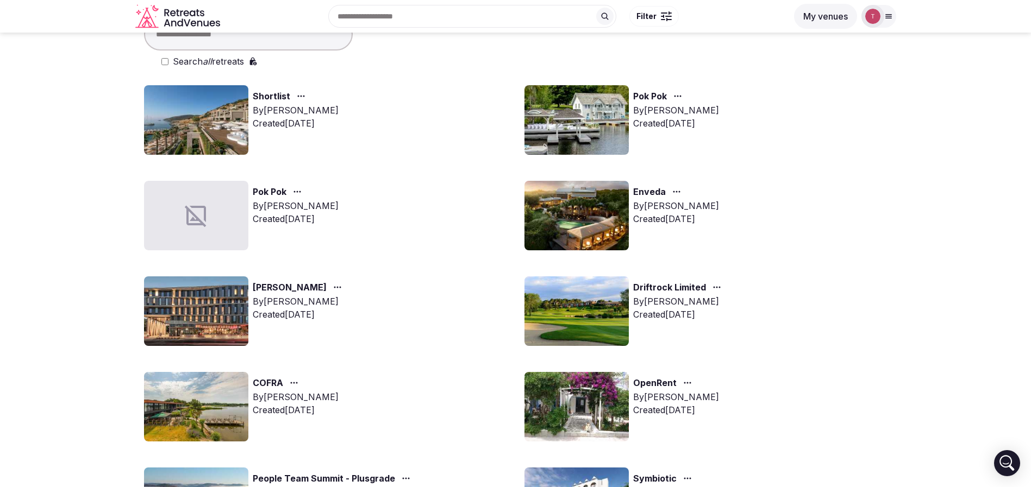
scroll to position [81, 0]
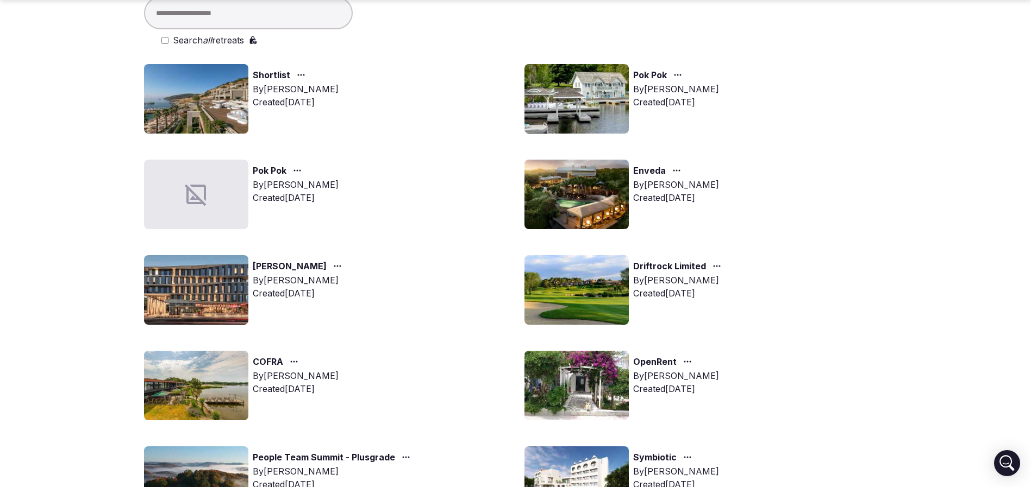
click at [593, 281] on img at bounding box center [576, 290] width 104 height 70
click at [595, 281] on img at bounding box center [576, 290] width 104 height 70
click at [603, 302] on img at bounding box center [576, 290] width 104 height 70
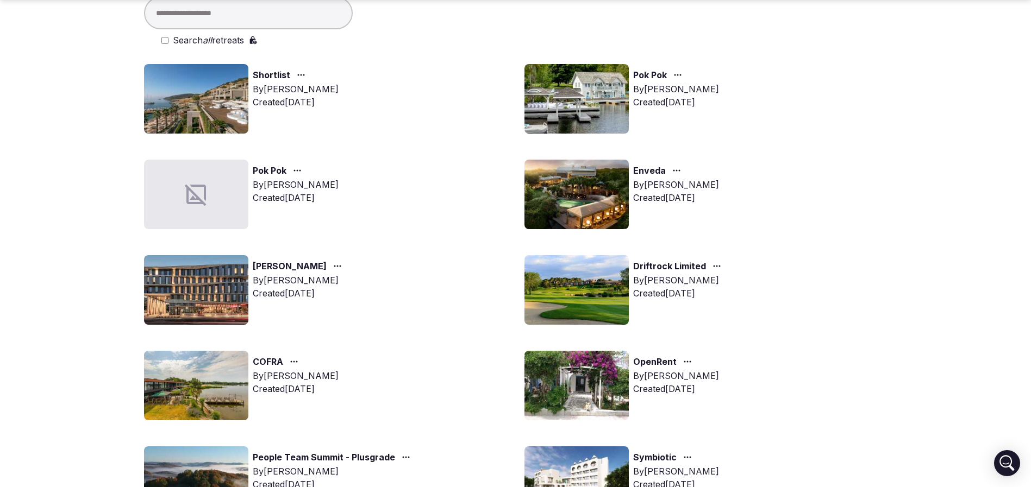
click at [589, 295] on img at bounding box center [576, 290] width 104 height 70
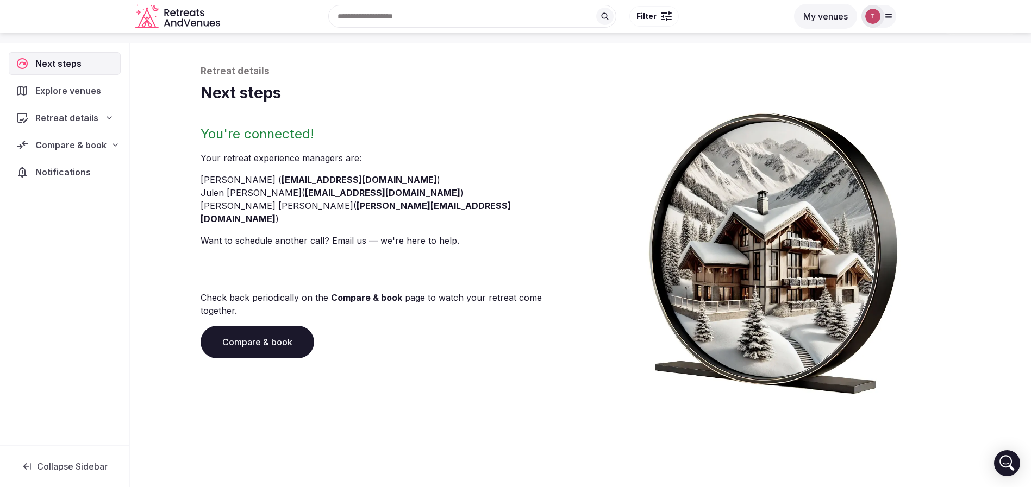
click at [231, 326] on link "Compare & book" at bounding box center [257, 342] width 114 height 33
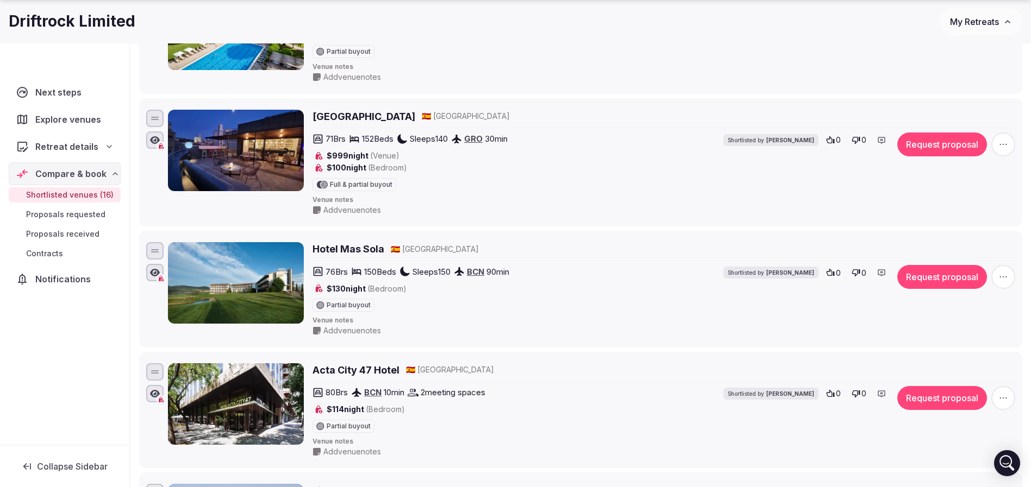
scroll to position [489, 0]
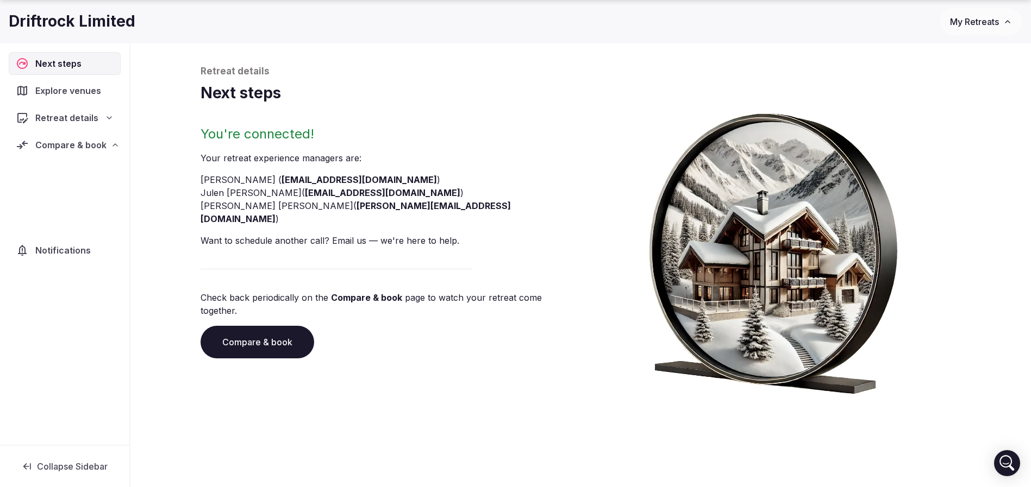
scroll to position [37, 0]
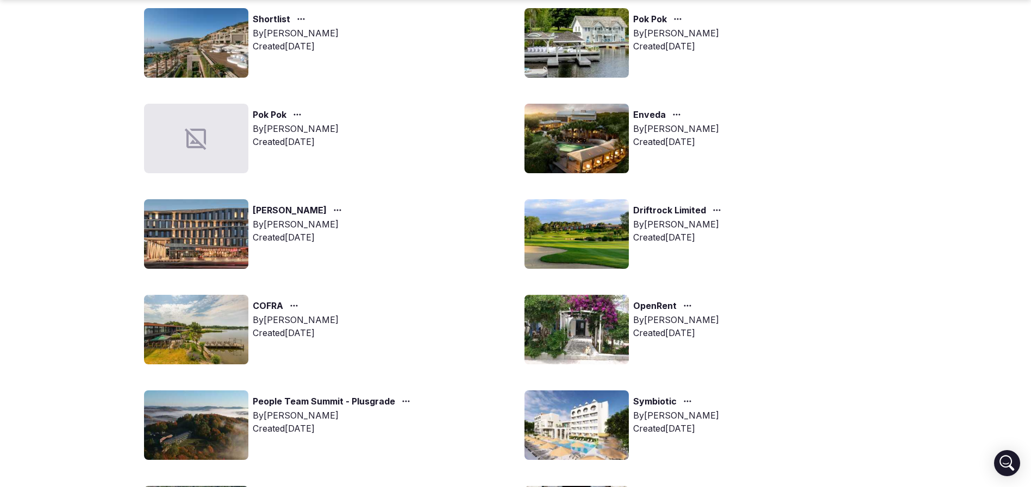
scroll to position [163, 0]
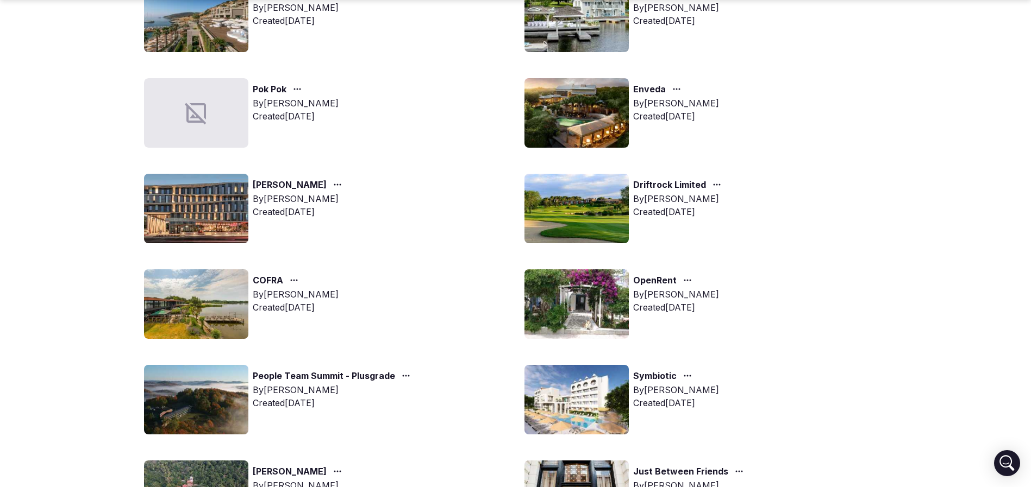
click at [195, 280] on img at bounding box center [196, 304] width 104 height 70
click at [211, 297] on img at bounding box center [196, 304] width 104 height 70
click at [197, 295] on img at bounding box center [196, 304] width 104 height 70
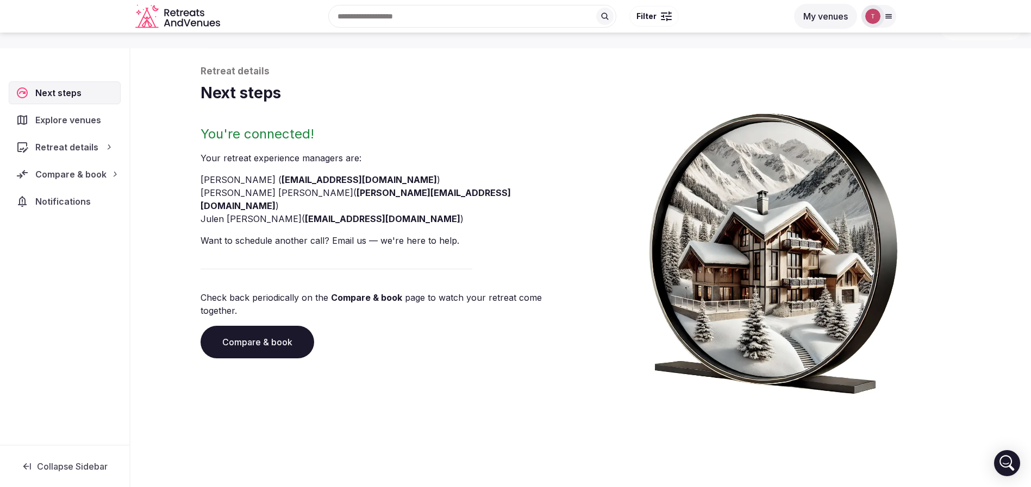
scroll to position [37, 0]
click at [271, 326] on link "Compare & book" at bounding box center [257, 342] width 114 height 33
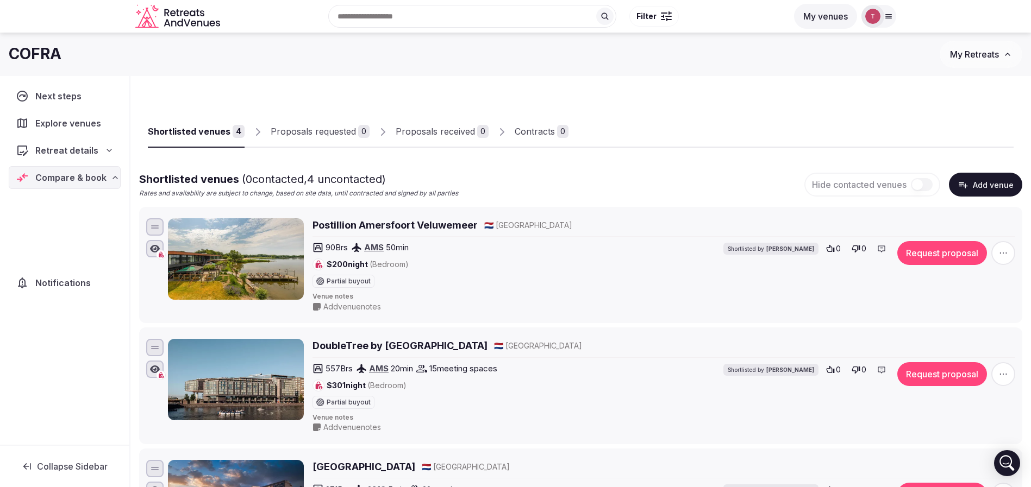
scroll to position [37, 0]
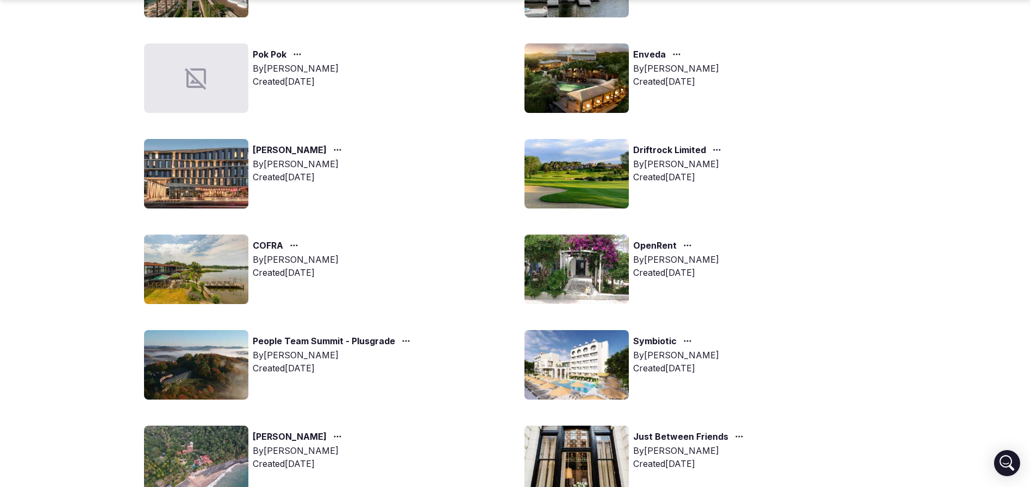
scroll to position [244, 0]
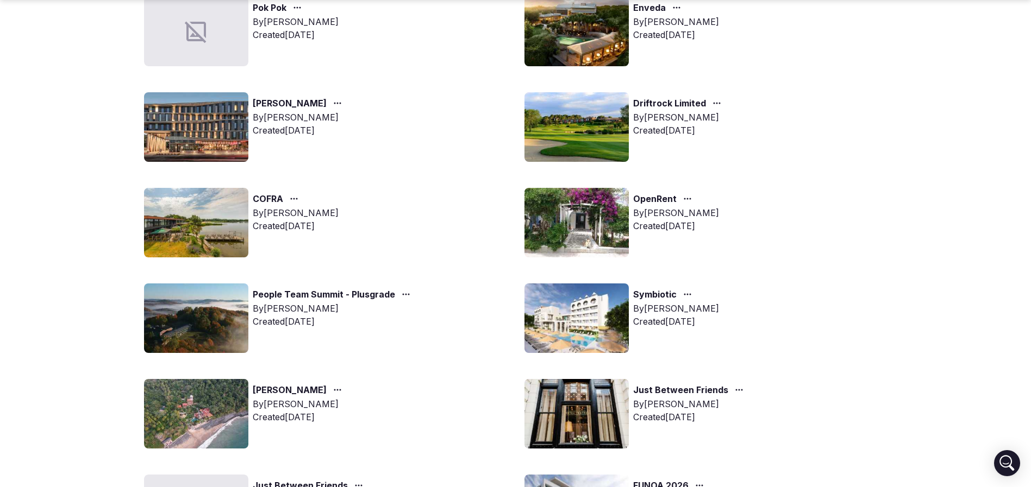
click at [613, 304] on img at bounding box center [576, 319] width 104 height 70
click at [657, 299] on link "Symbiotic" at bounding box center [654, 295] width 43 height 14
click at [580, 316] on img at bounding box center [576, 319] width 104 height 70
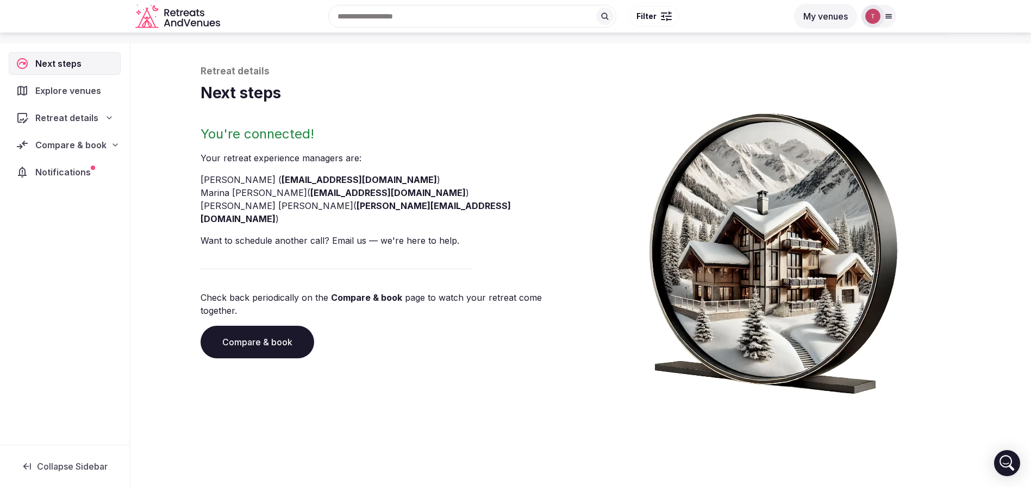
click at [261, 326] on link "Compare & book" at bounding box center [257, 342] width 114 height 33
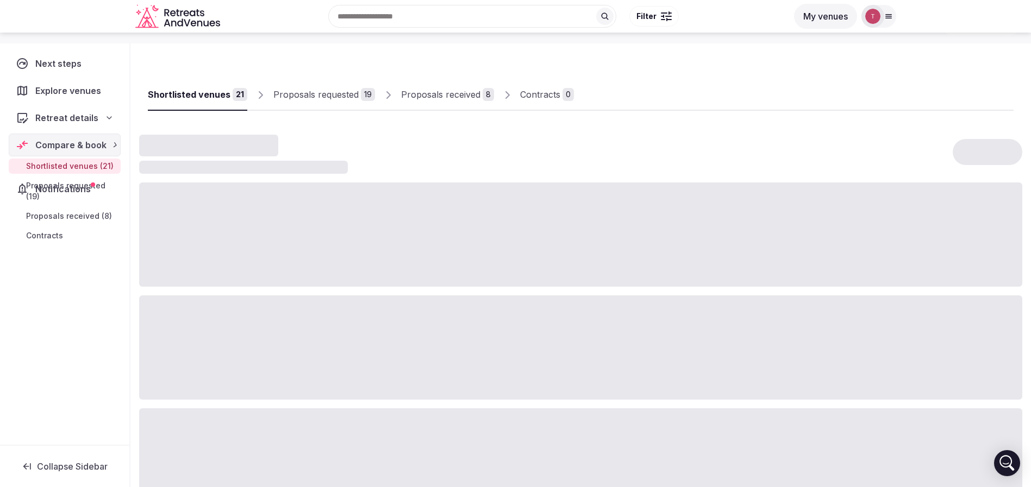
click at [261, 318] on div at bounding box center [580, 348] width 883 height 104
click at [438, 94] on div "Proposals received" at bounding box center [440, 94] width 79 height 13
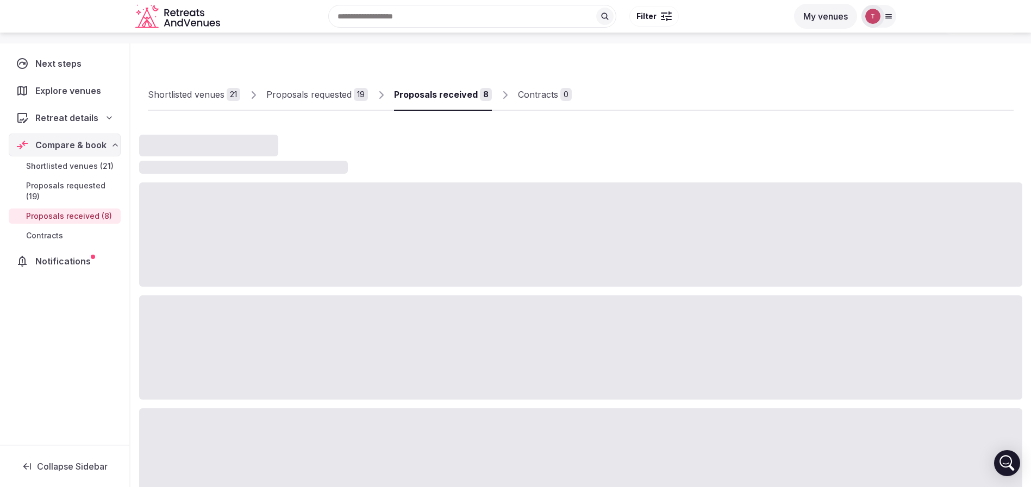
click at [438, 94] on div "Proposals received" at bounding box center [436, 94] width 84 height 13
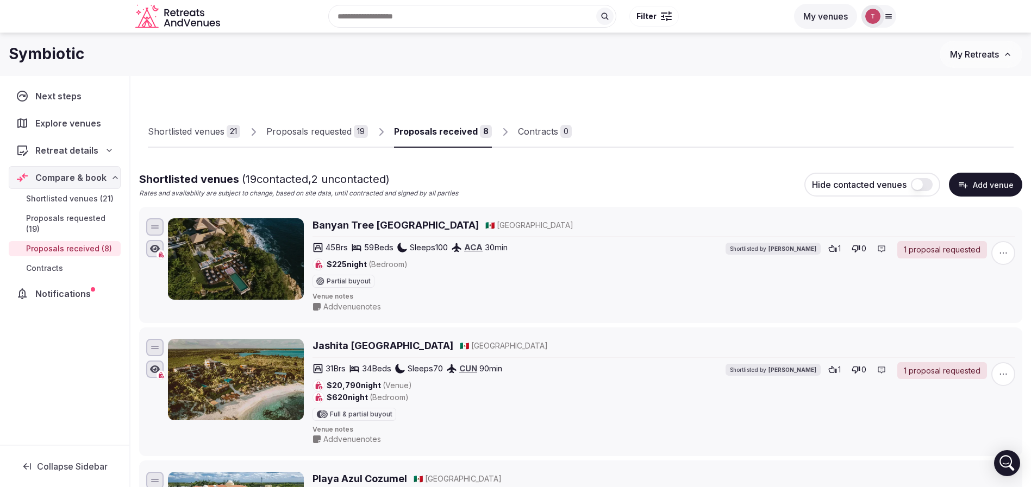
click at [346, 128] on div "Proposals requested" at bounding box center [308, 131] width 85 height 13
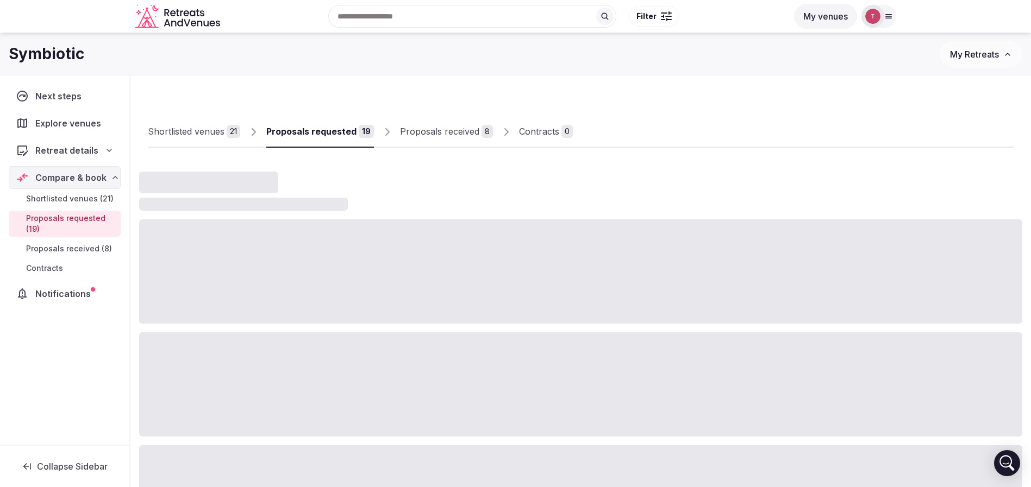
click at [466, 131] on div "Proposals received" at bounding box center [439, 131] width 79 height 13
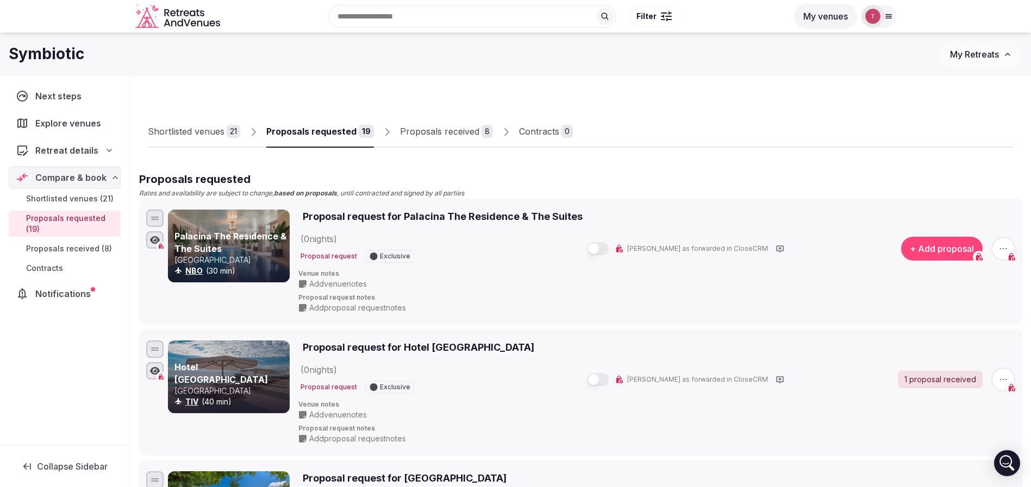
click at [466, 131] on div "Proposals received" at bounding box center [439, 131] width 79 height 13
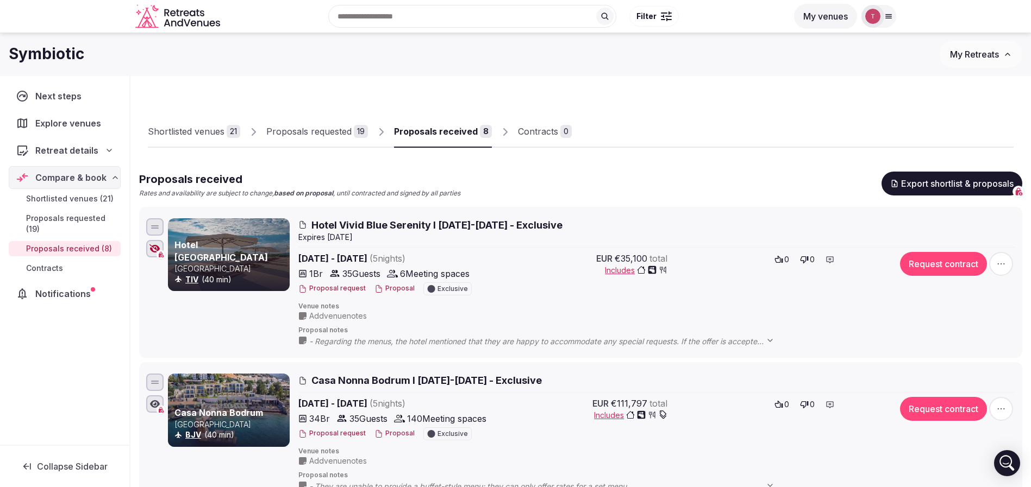
click at [474, 127] on div "Proposals received 8" at bounding box center [443, 131] width 98 height 13
click at [473, 127] on div "Proposals received" at bounding box center [436, 131] width 84 height 13
click at [390, 287] on button "Proposal" at bounding box center [394, 288] width 40 height 9
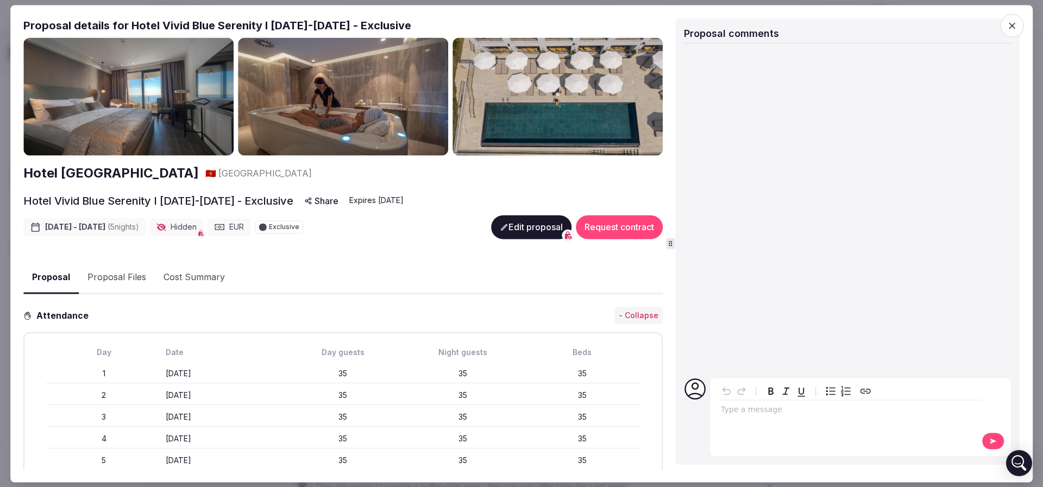
click at [106, 281] on button "Proposal Files" at bounding box center [117, 278] width 76 height 32
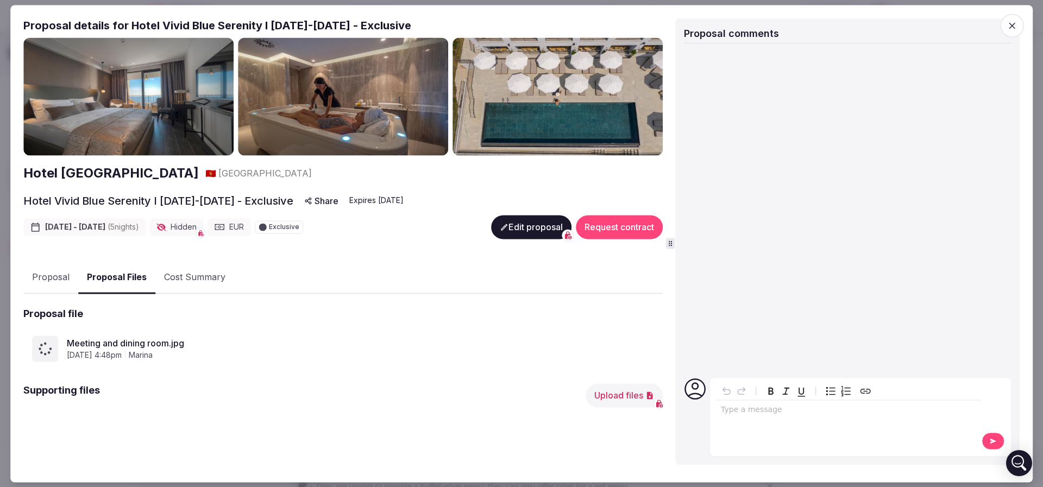
click at [1012, 26] on icon "button" at bounding box center [1012, 25] width 11 height 11
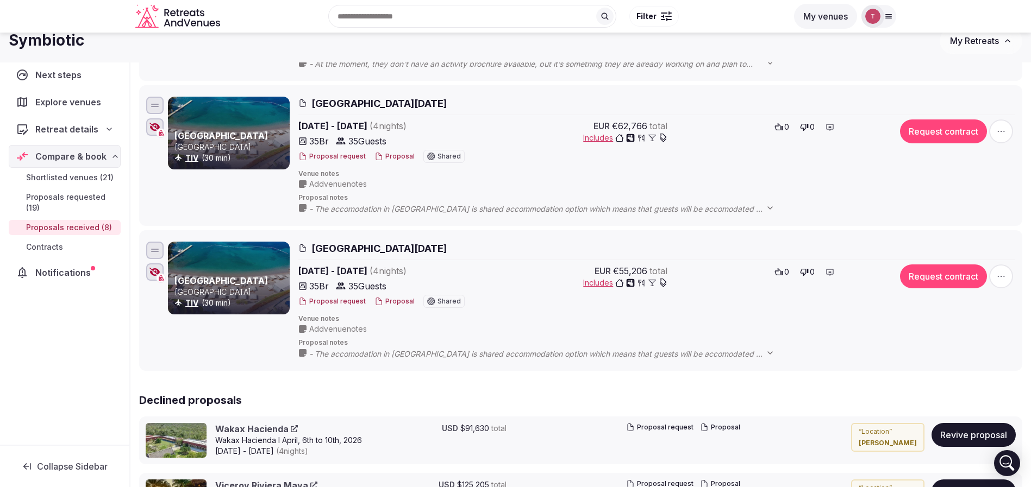
scroll to position [978, 0]
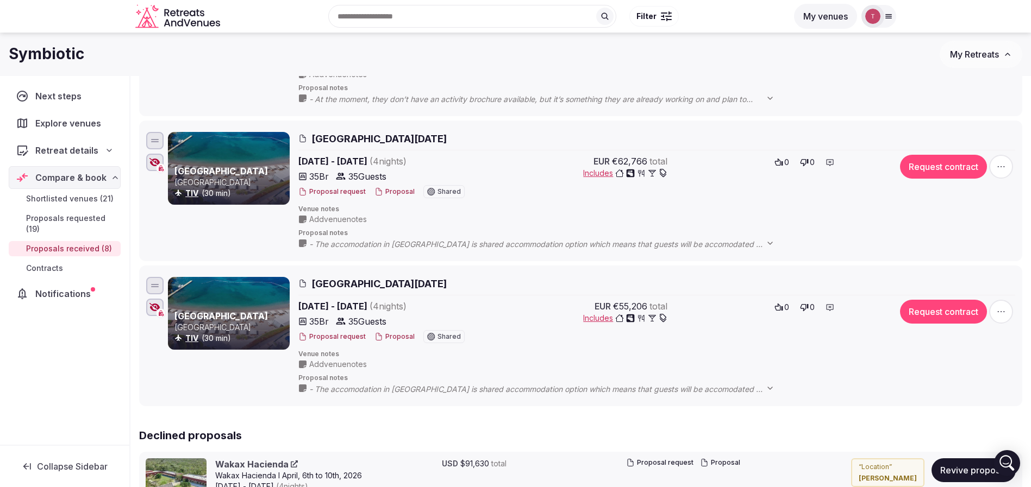
click at [1003, 314] on icon "button" at bounding box center [1000, 311] width 11 height 11
click at [1006, 242] on icon at bounding box center [1008, 245] width 9 height 9
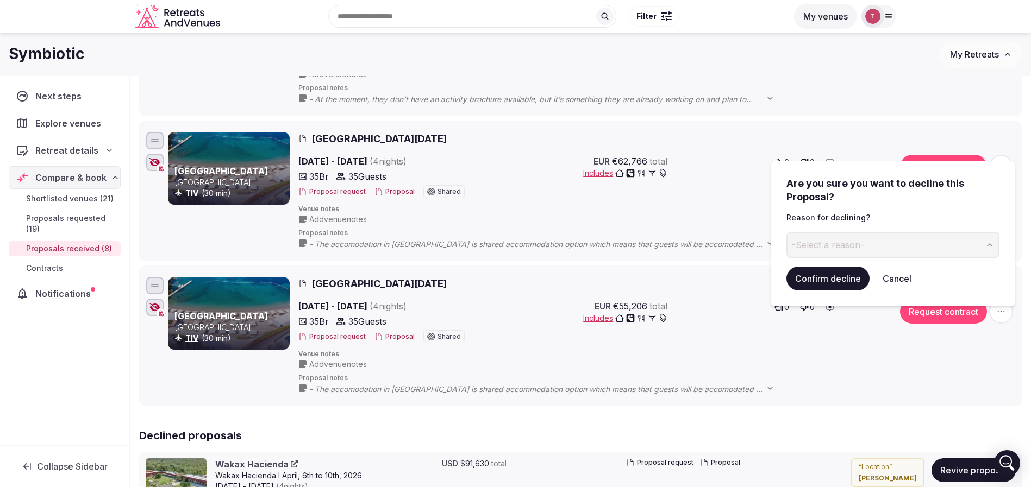
click at [869, 251] on button "-Select a reason-" at bounding box center [892, 245] width 213 height 26
click at [832, 250] on input at bounding box center [883, 245] width 195 height 26
type input "*"
drag, startPoint x: 896, startPoint y: 247, endPoint x: 681, endPoint y: 239, distance: 215.3
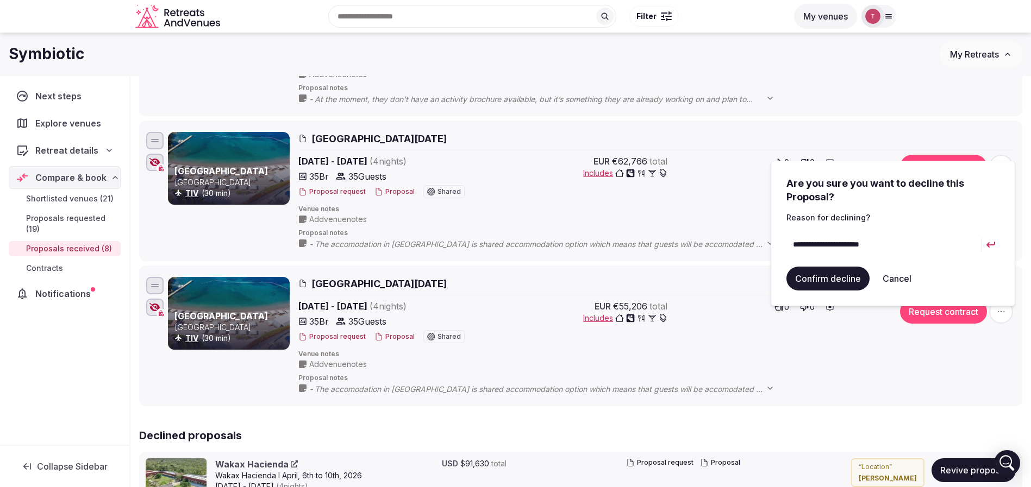
drag, startPoint x: 911, startPoint y: 242, endPoint x: 772, endPoint y: 235, distance: 139.2
click at [772, 235] on div "**********" at bounding box center [892, 234] width 244 height 146
type input "**********"
click at [837, 274] on button "Confirm decline" at bounding box center [827, 279] width 83 height 24
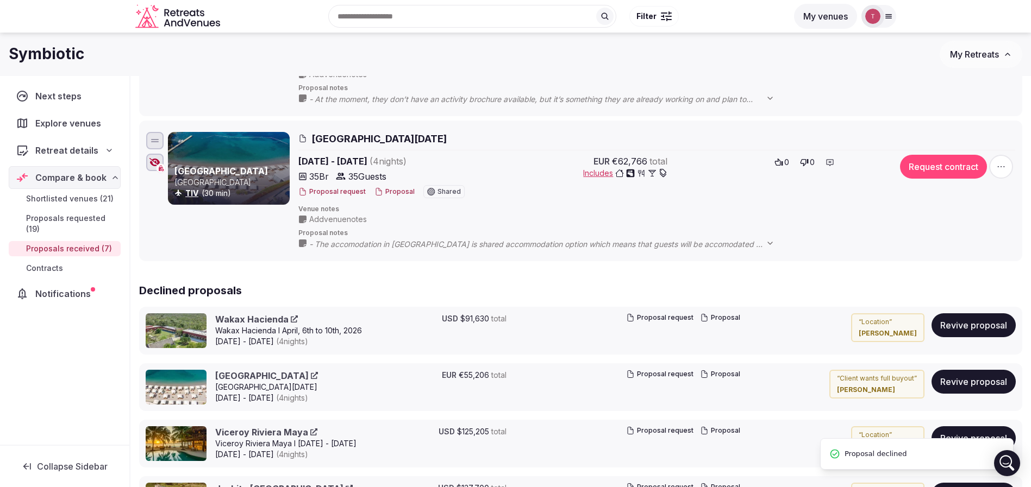
click at [1000, 166] on icon "button" at bounding box center [1000, 166] width 11 height 11
click at [983, 105] on button "Decline Proposal" at bounding box center [974, 100] width 93 height 17
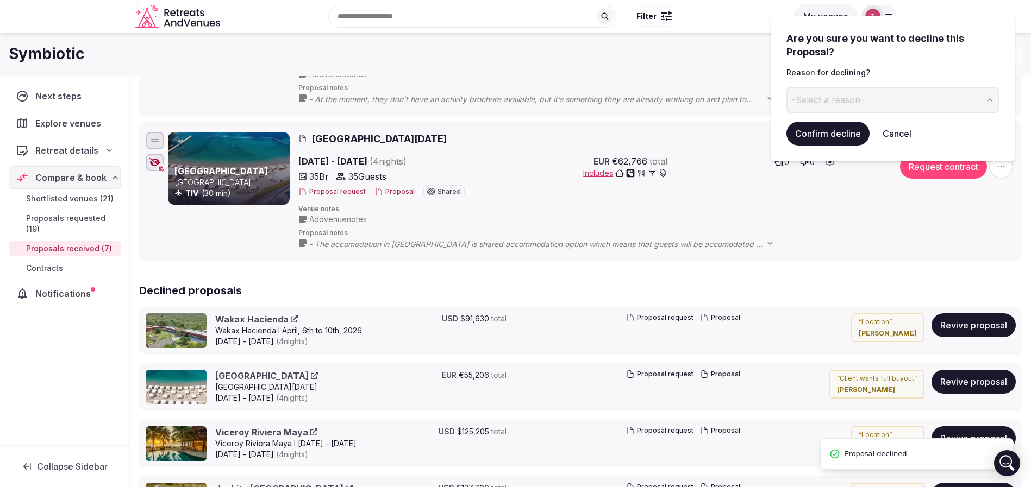
click at [893, 107] on button "-Select a reason-" at bounding box center [892, 100] width 213 height 26
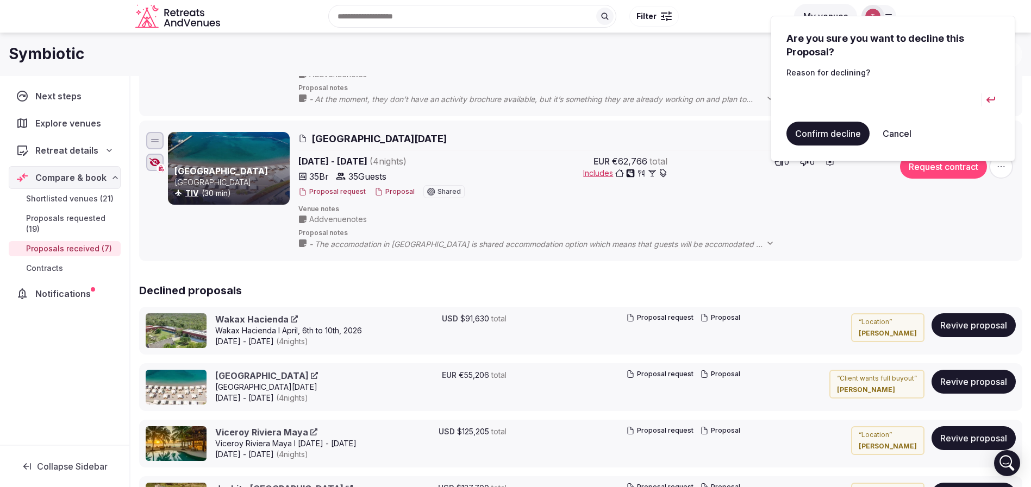
click at [867, 100] on input at bounding box center [883, 100] width 195 height 26
type input "**********"
click at [838, 133] on button "Confirm decline" at bounding box center [827, 134] width 83 height 24
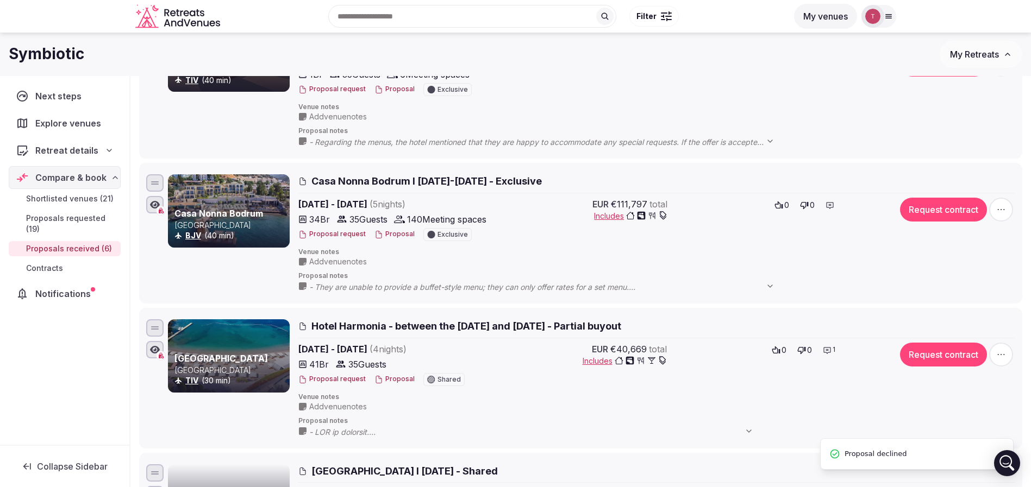
scroll to position [0, 0]
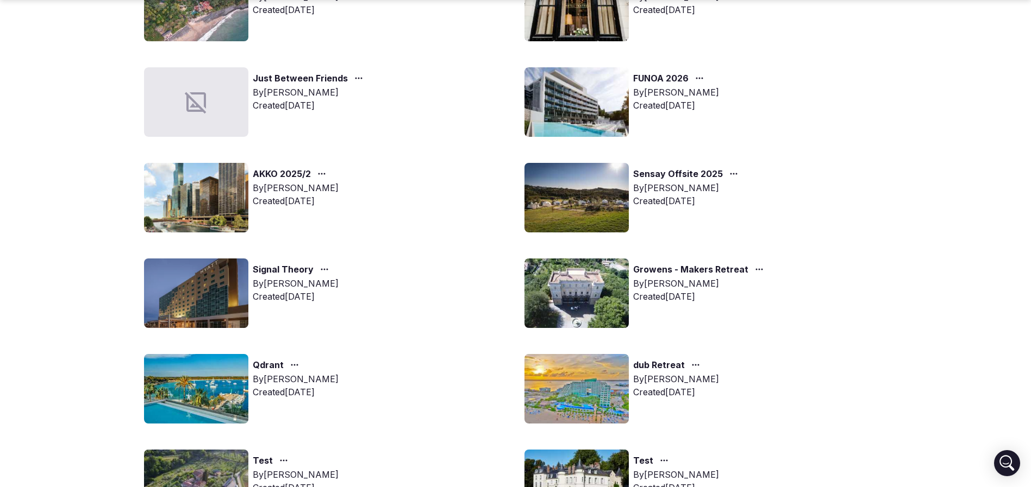
scroll to position [896, 0]
